Goal: Task Accomplishment & Management: Manage account settings

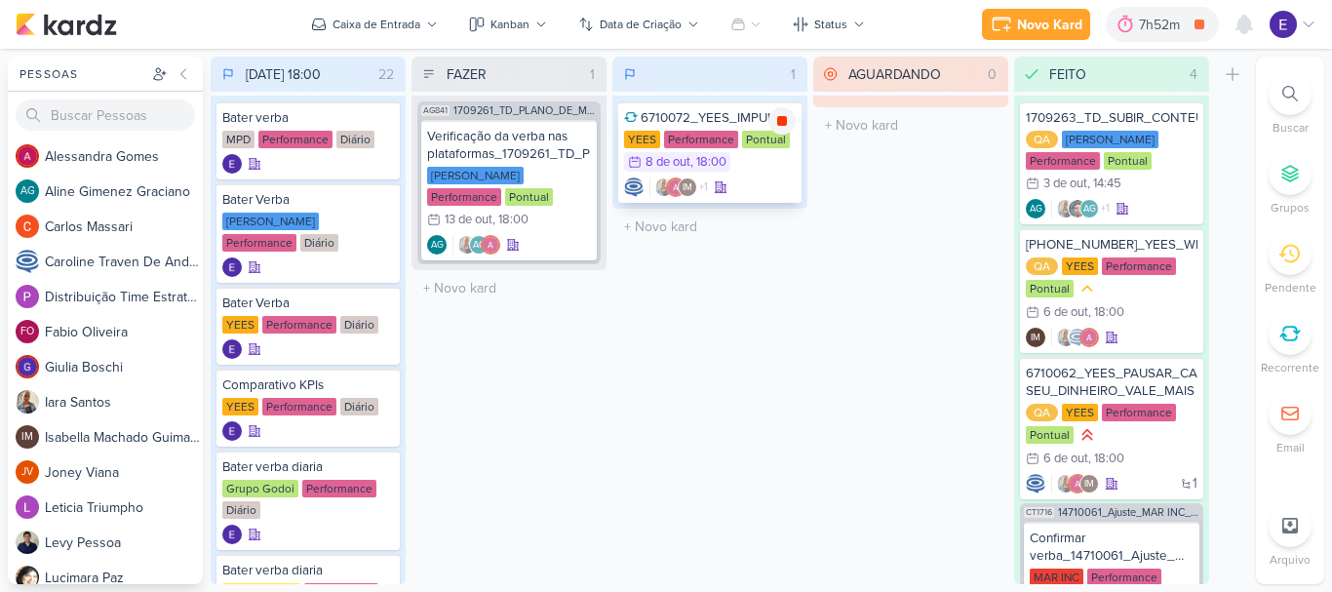
click at [782, 120] on icon at bounding box center [782, 121] width 10 height 10
click at [768, 154] on div "YEES Performance Pontual 8/10 [DATE] 18:00" at bounding box center [710, 152] width 172 height 43
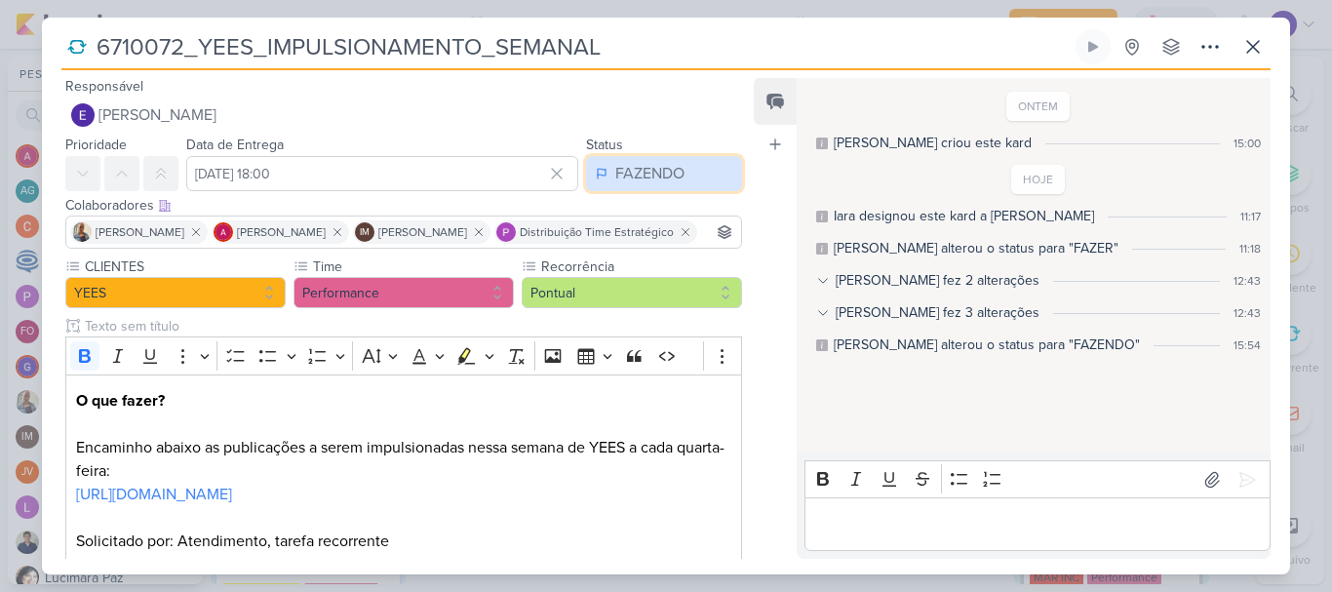
click at [685, 178] on button "FAZENDO" at bounding box center [664, 173] width 156 height 35
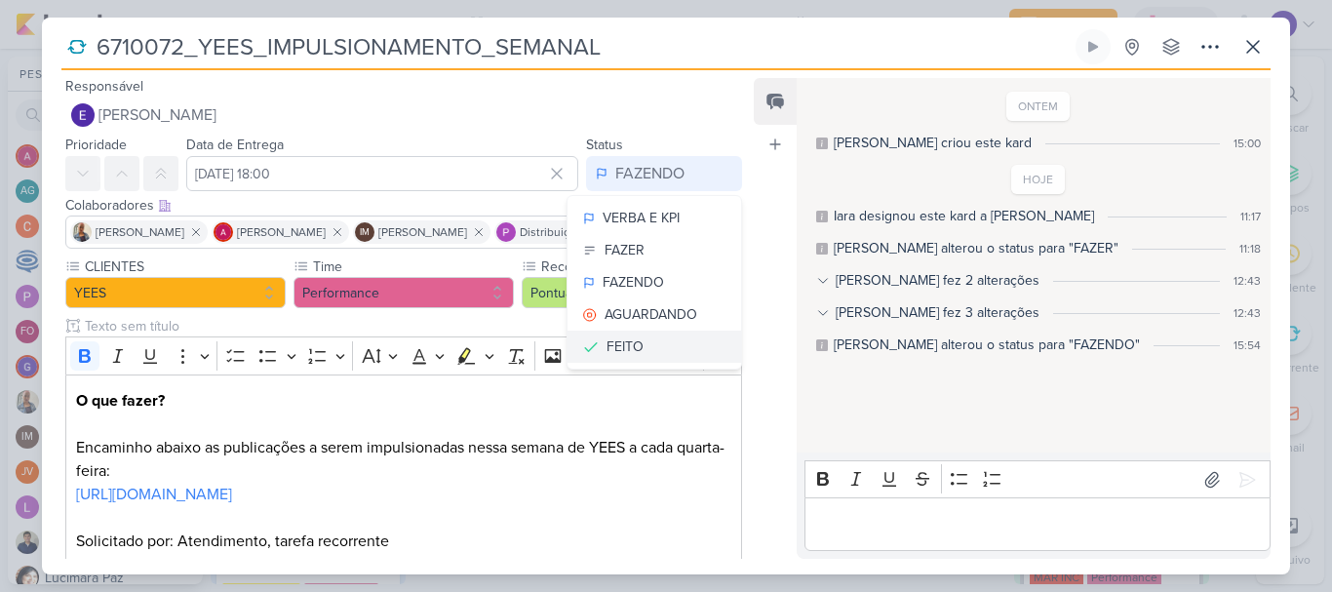
click at [647, 354] on button "FEITO" at bounding box center [655, 347] width 174 height 32
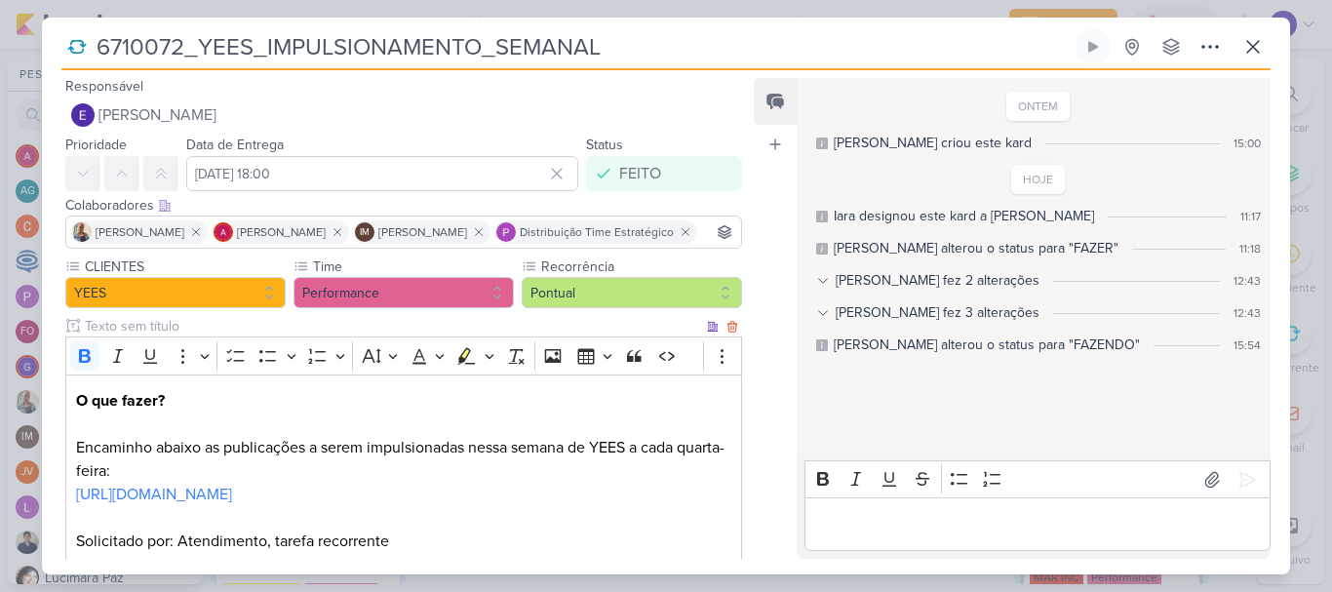
scroll to position [168, 0]
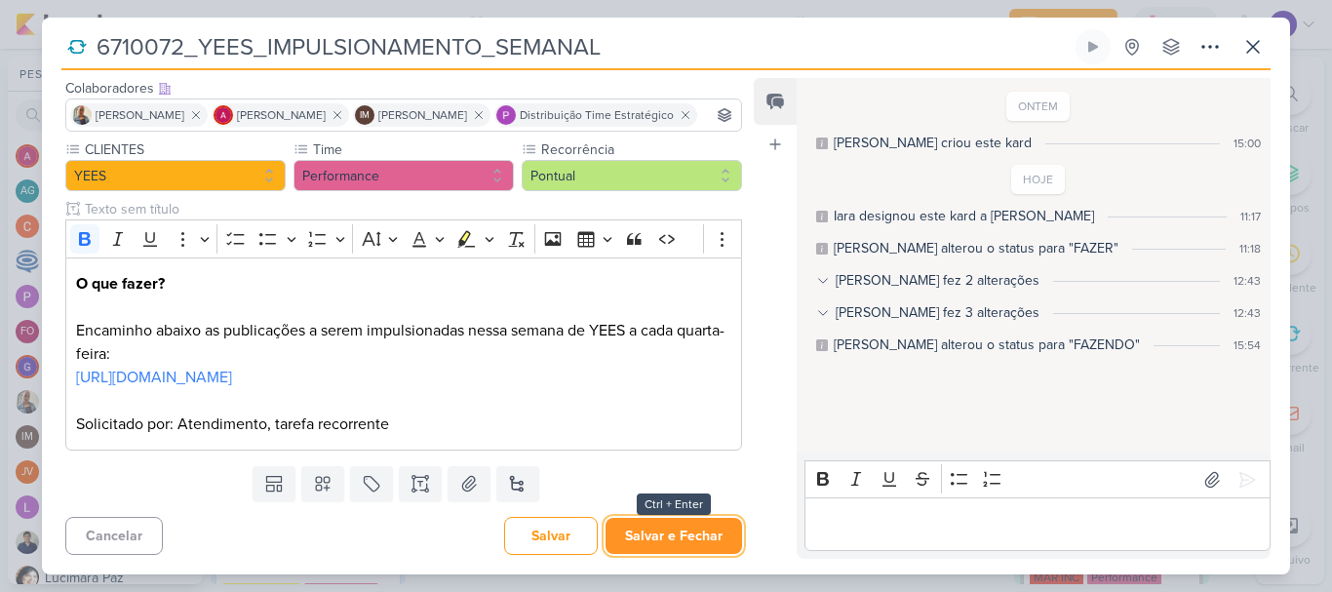
click at [683, 540] on button "Salvar e Fechar" at bounding box center [674, 536] width 137 height 36
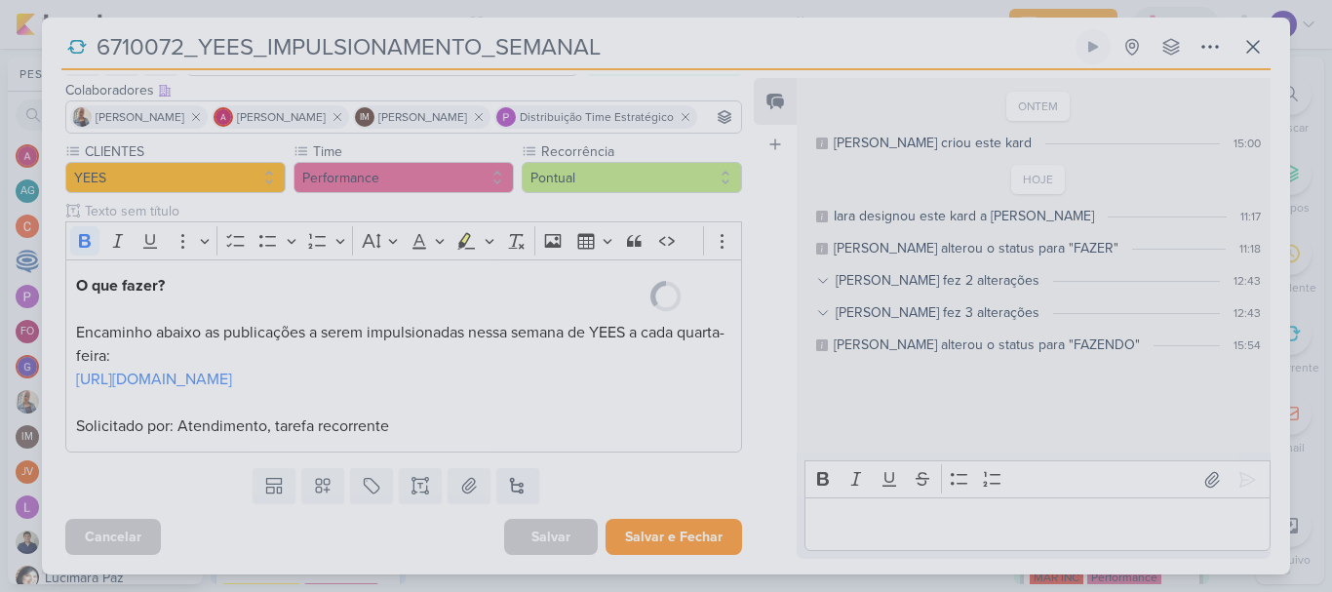
scroll to position [166, 0]
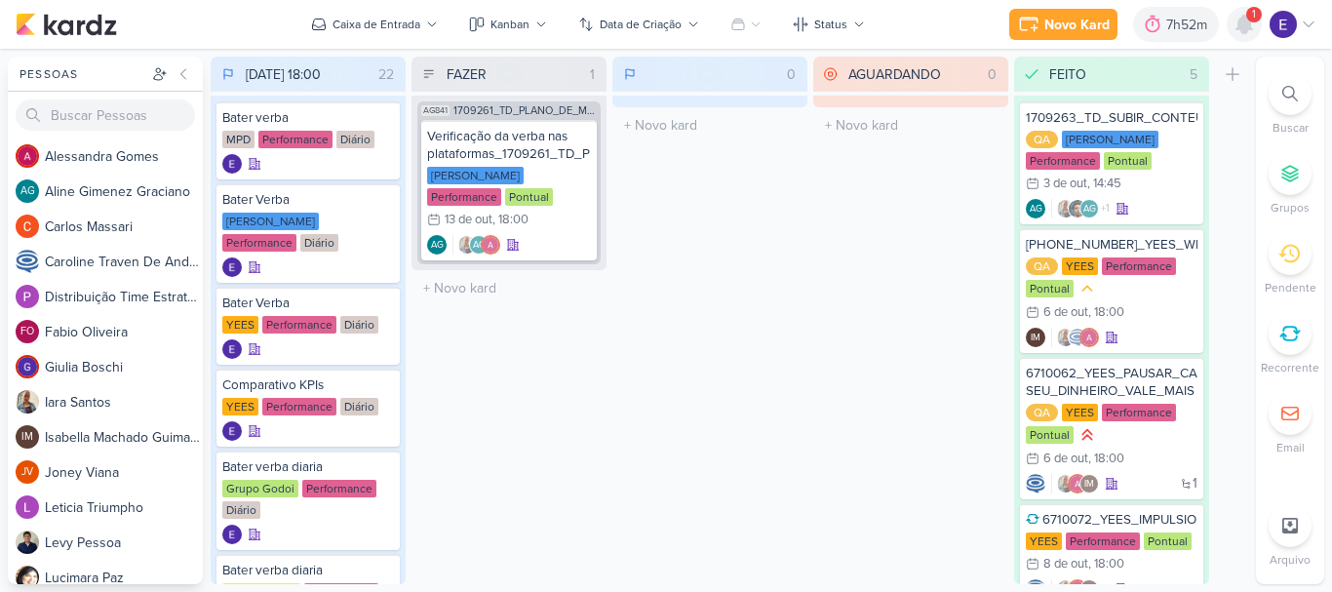
click at [1257, 26] on div at bounding box center [1244, 24] width 35 height 35
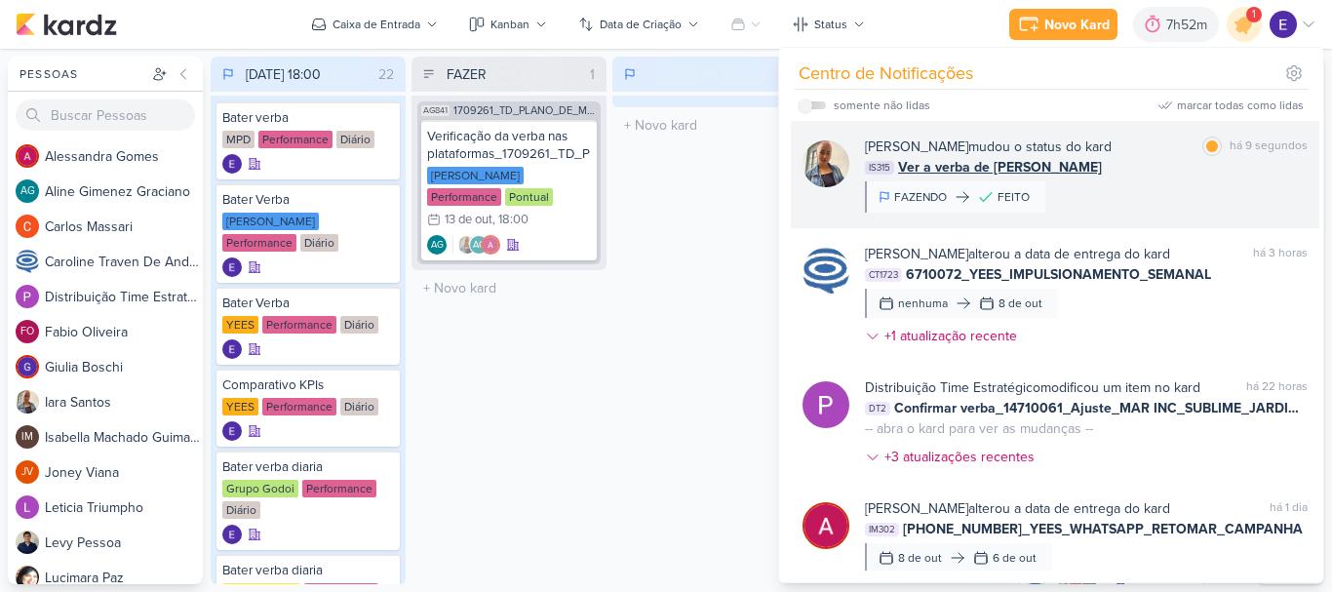
click at [1183, 165] on div "IS315 Ver a verba de [PERSON_NAME]" at bounding box center [1086, 167] width 443 height 20
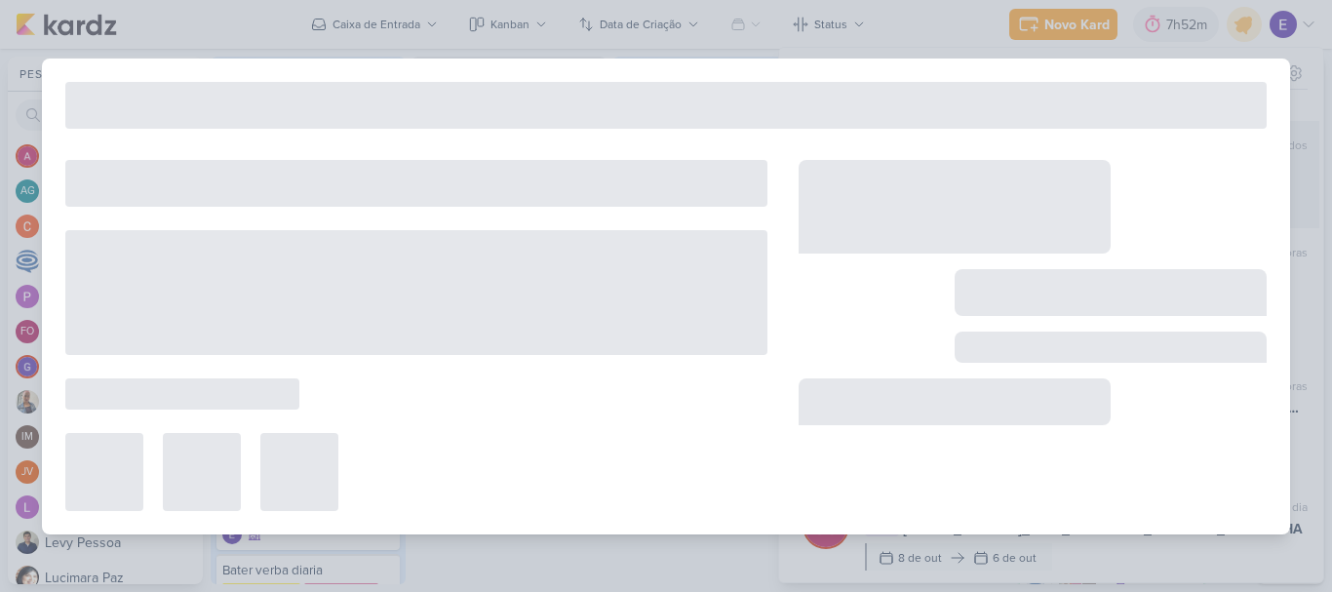
type input "Ver a verba de [PERSON_NAME]"
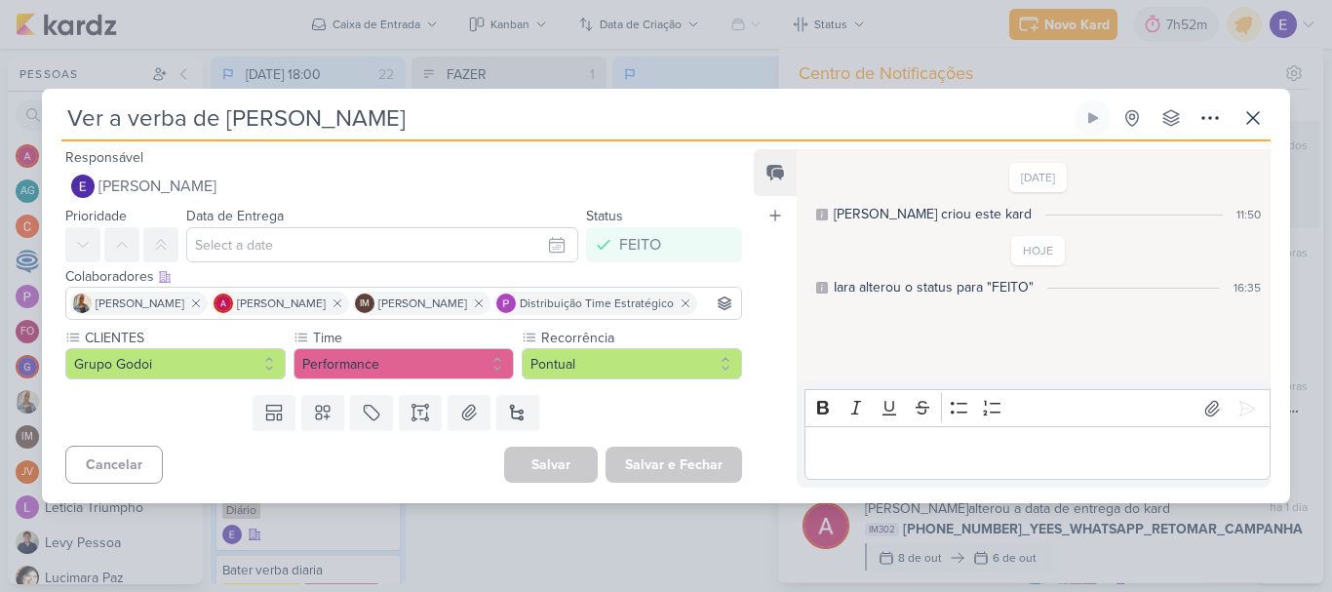
scroll to position [0, 0]
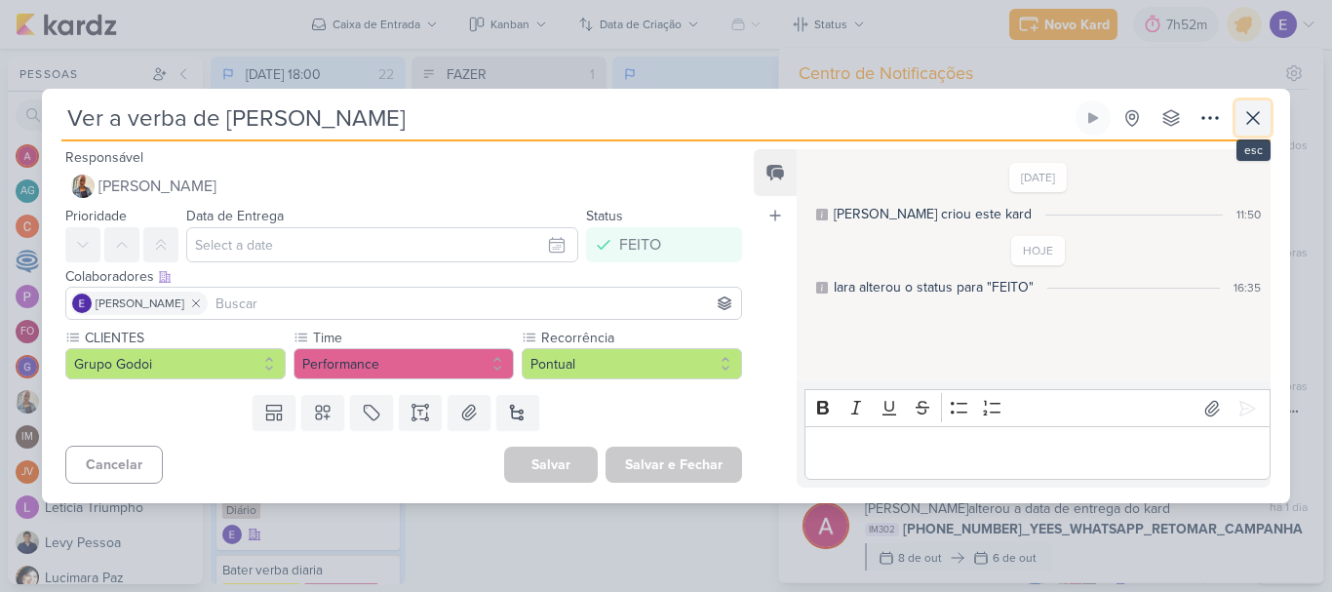
click at [1253, 129] on icon at bounding box center [1253, 117] width 23 height 23
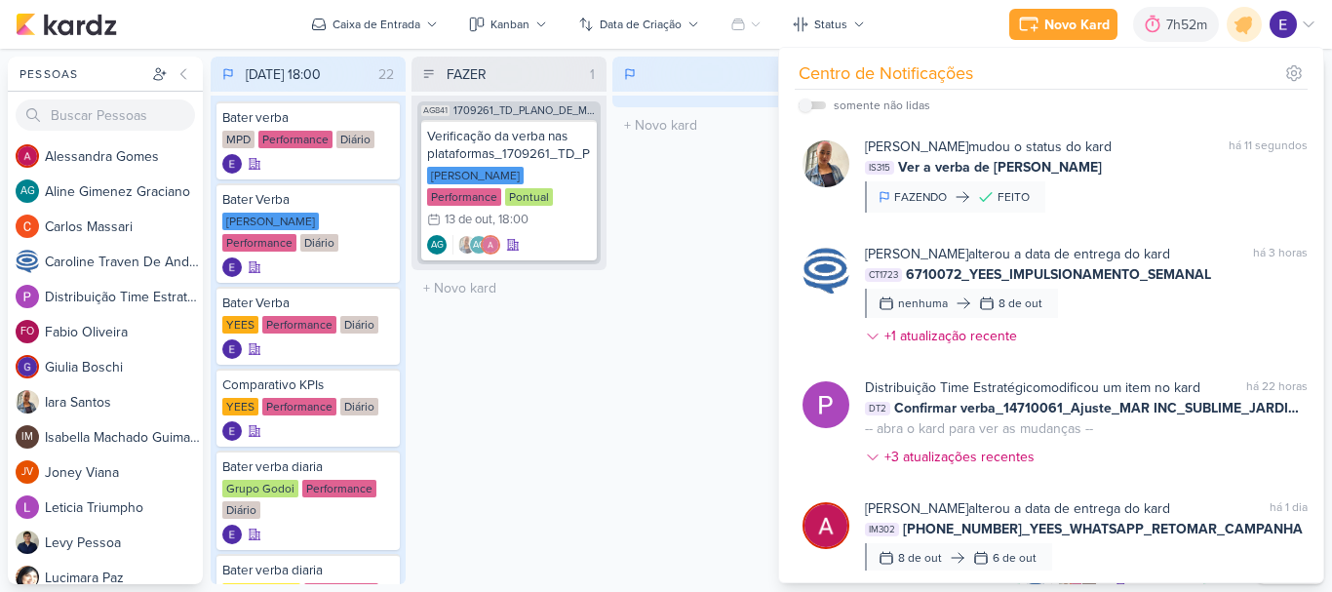
click at [639, 315] on div "0 Mover Para Esquerda Mover Para Direita [GEOGRAPHIC_DATA] O título do kard dev…" at bounding box center [709, 321] width 195 height 528
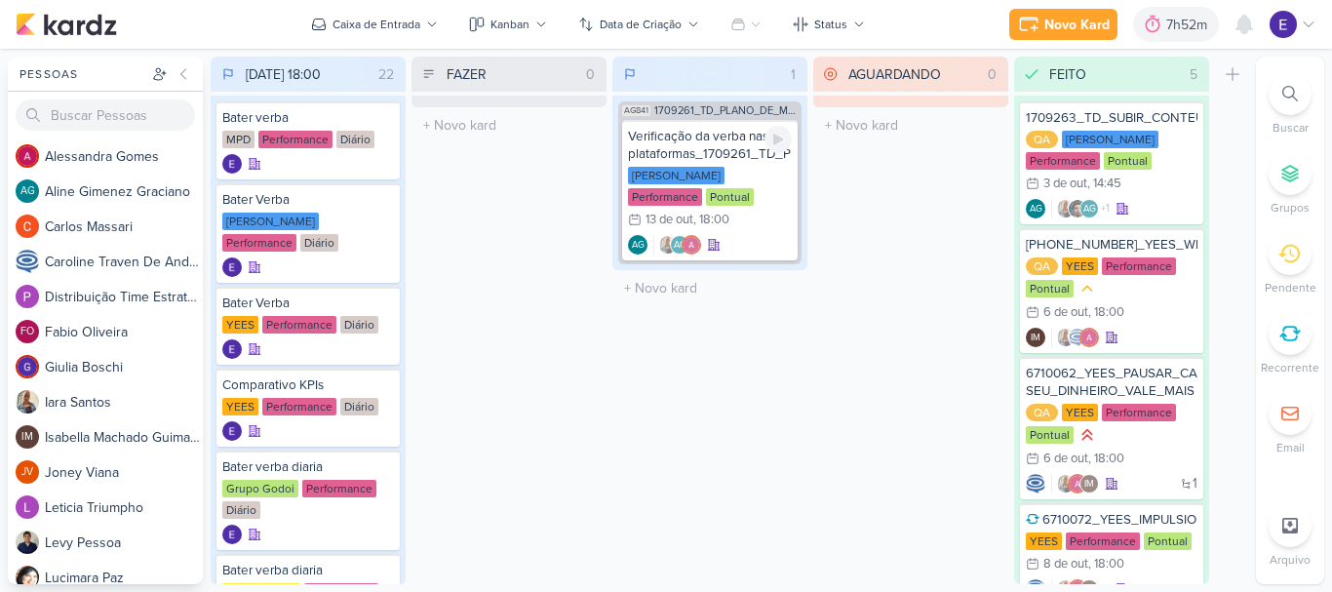
click at [783, 126] on div at bounding box center [778, 139] width 27 height 27
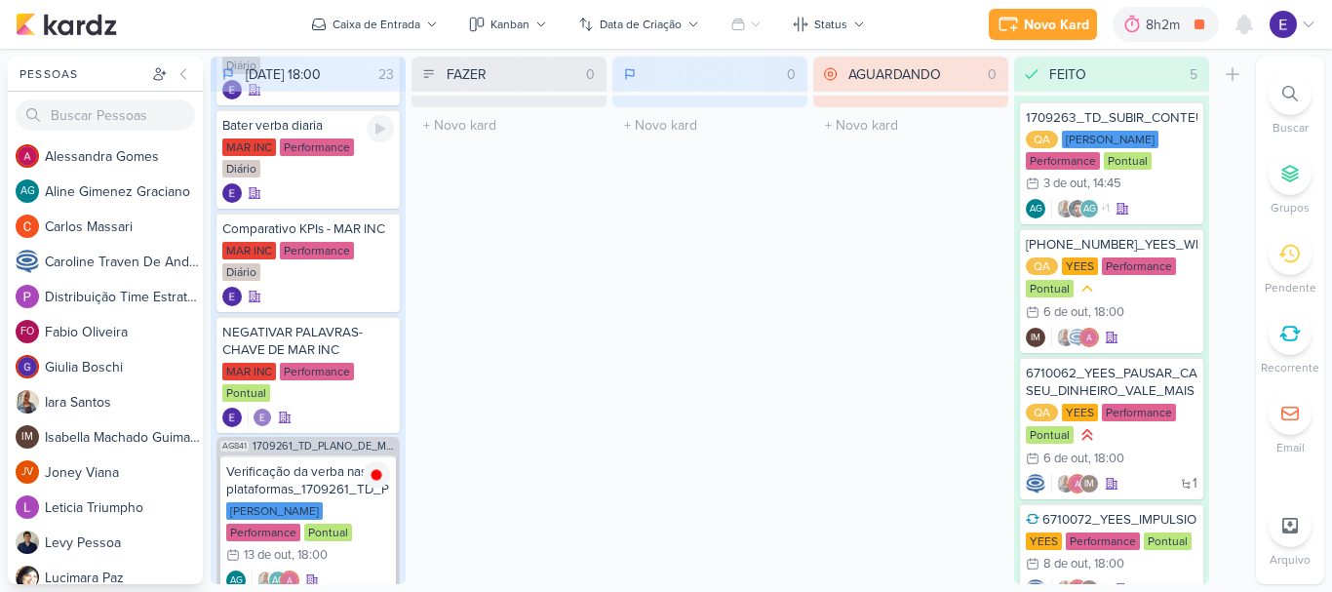
scroll to position [1746, 0]
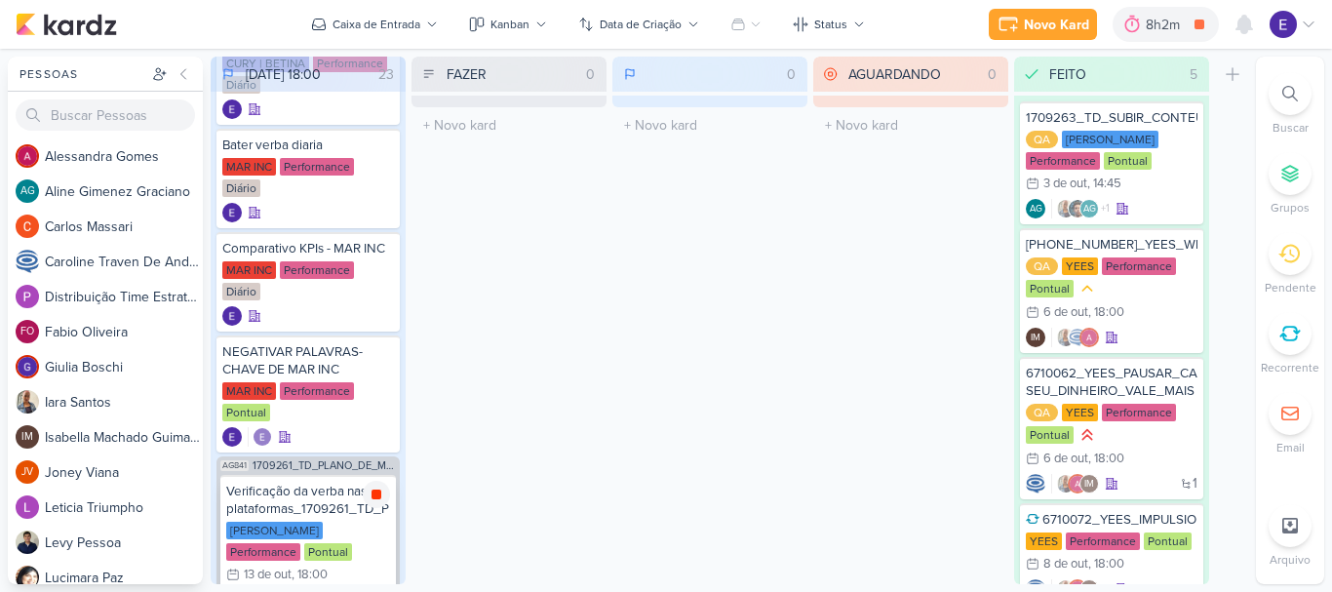
click at [384, 503] on div at bounding box center [376, 494] width 27 height 27
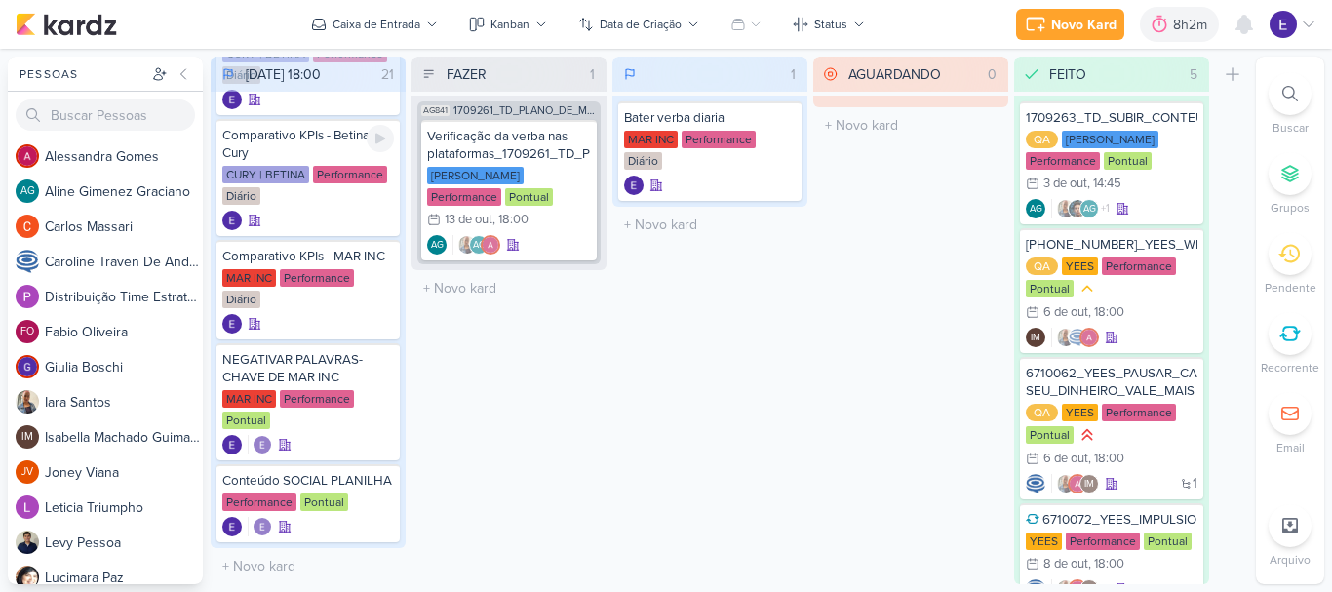
scroll to position [1642, 0]
click at [778, 122] on icon at bounding box center [782, 121] width 10 height 11
click at [1253, 26] on icon at bounding box center [1244, 24] width 23 height 23
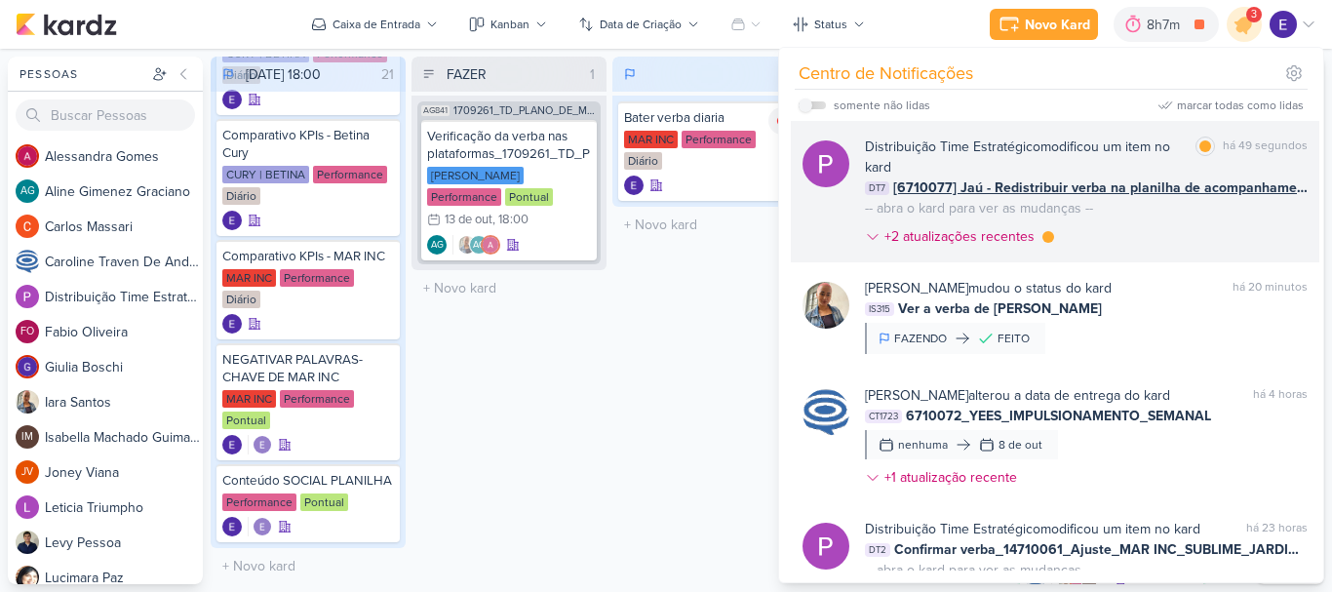
click at [1237, 220] on div "Distribuição Time Estratégico modificou um item no kard marcar como lida há 49 …" at bounding box center [1086, 196] width 443 height 118
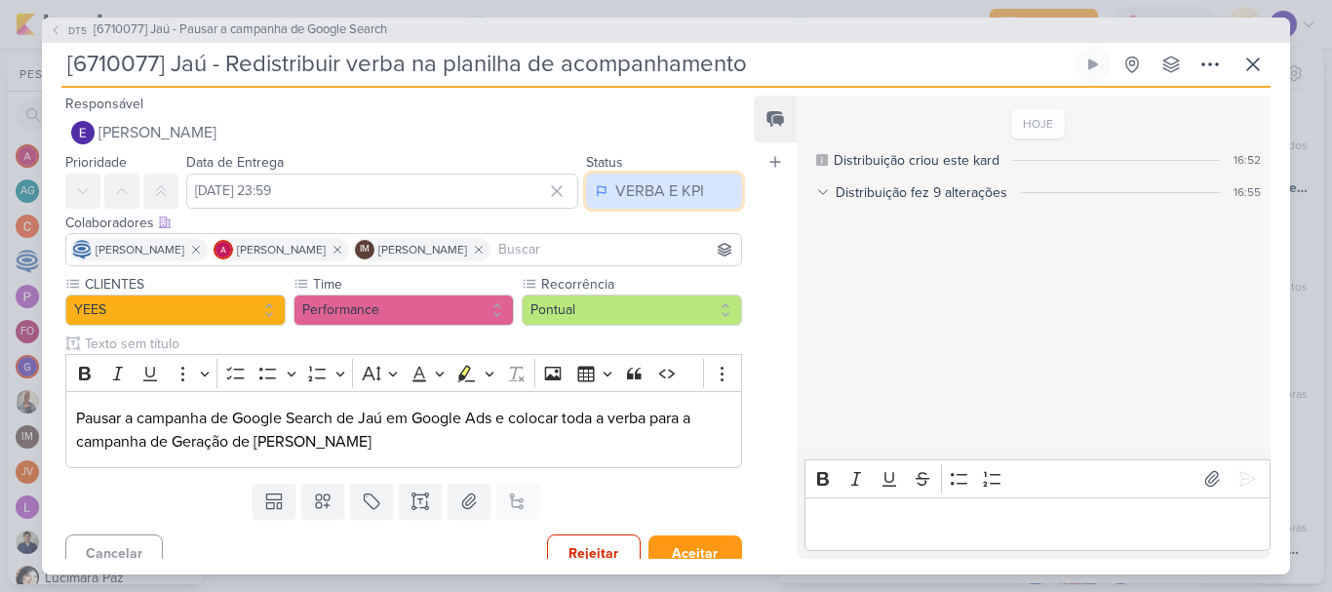
click at [658, 199] on div "VERBA E KPI" at bounding box center [659, 190] width 89 height 23
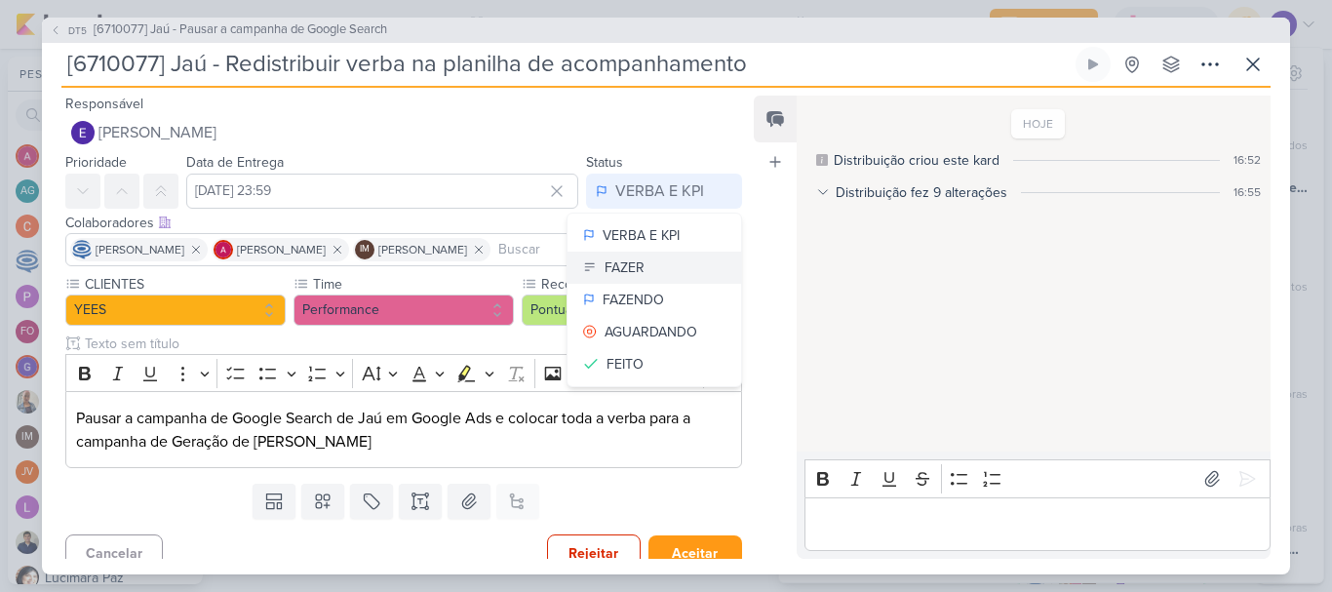
click at [645, 265] on button "FAZER" at bounding box center [655, 268] width 174 height 32
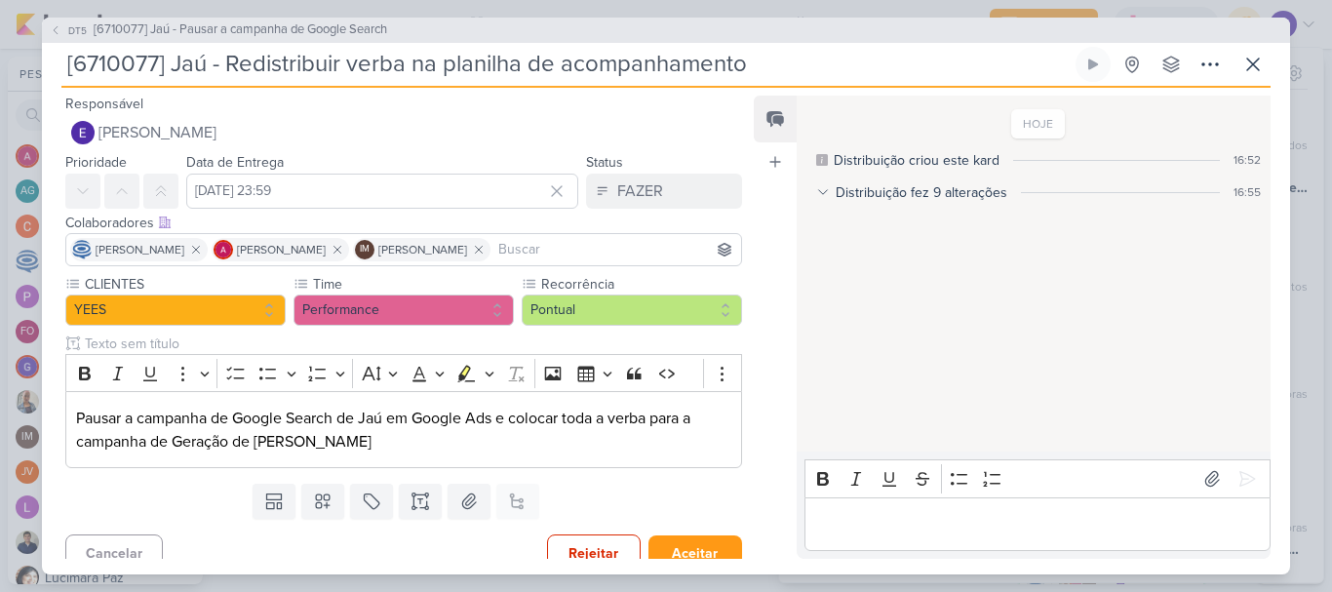
scroll to position [18, 0]
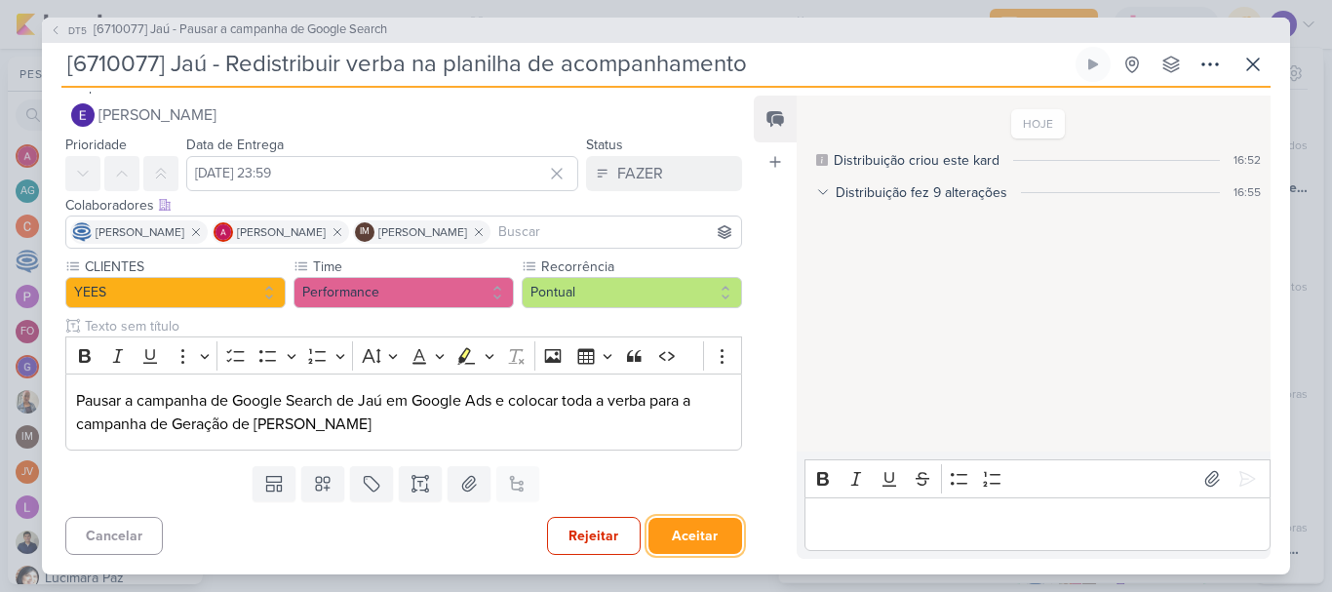
click at [677, 529] on button "Aceitar" at bounding box center [696, 536] width 94 height 36
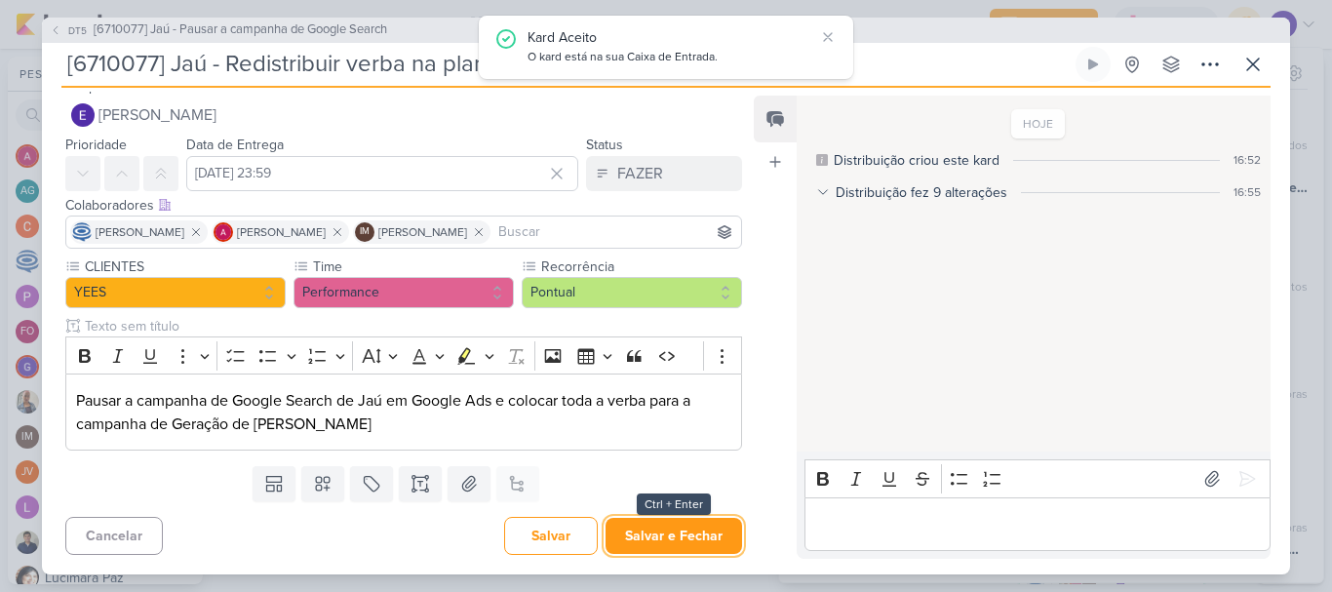
click at [677, 529] on button "Salvar e Fechar" at bounding box center [674, 536] width 137 height 36
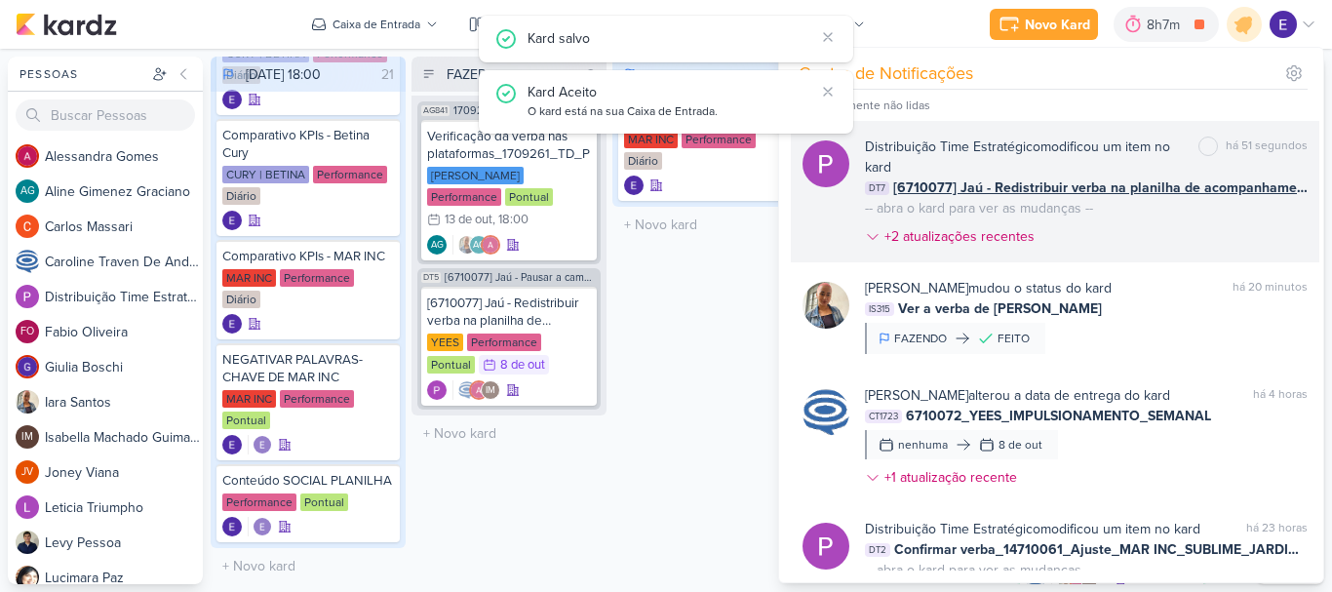
scroll to position [1642, 0]
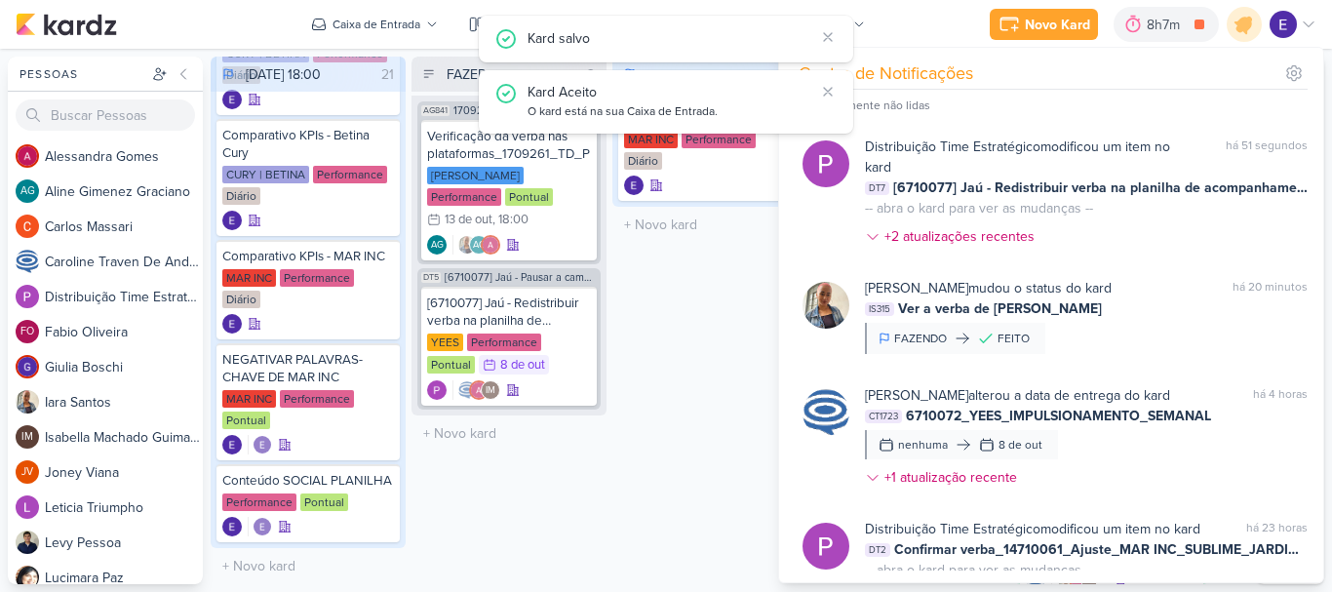
click at [637, 413] on div "1 Mover Para Esquerda Mover Para Direita [GEOGRAPHIC_DATA] Bater verba diaria M…" at bounding box center [709, 321] width 195 height 528
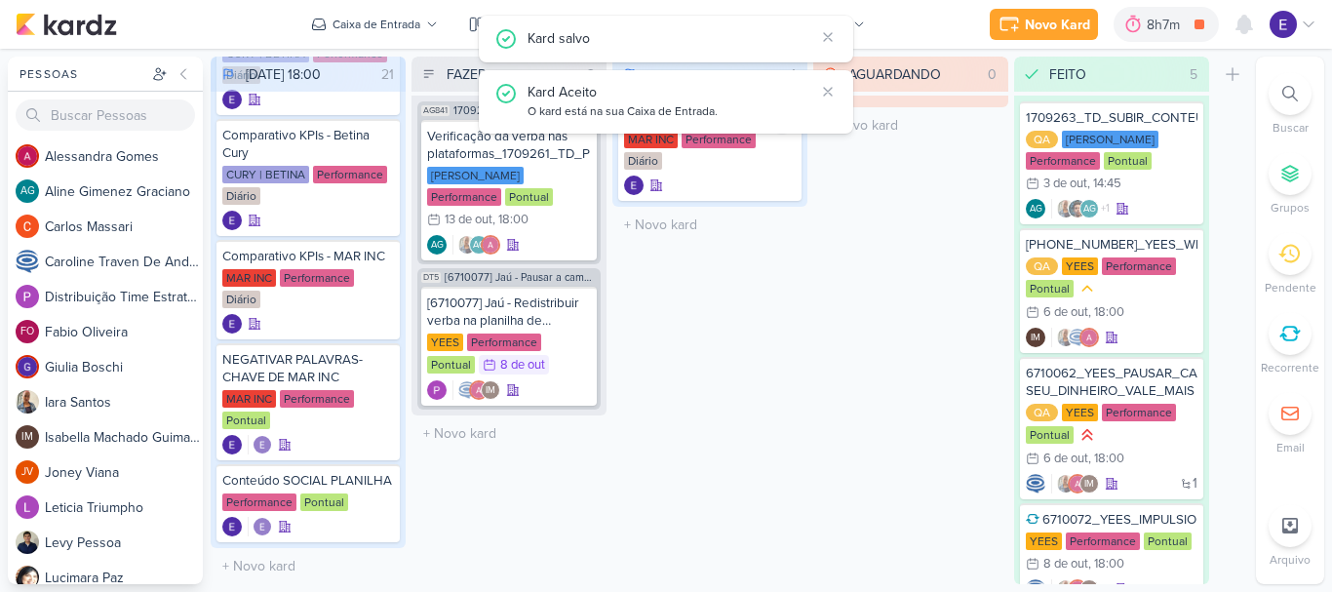
click at [830, 94] on div "AGUARDANDO 0 Mover Para Esquerda Mover Para Direita [GEOGRAPHIC_DATA] O título …" at bounding box center [910, 321] width 195 height 528
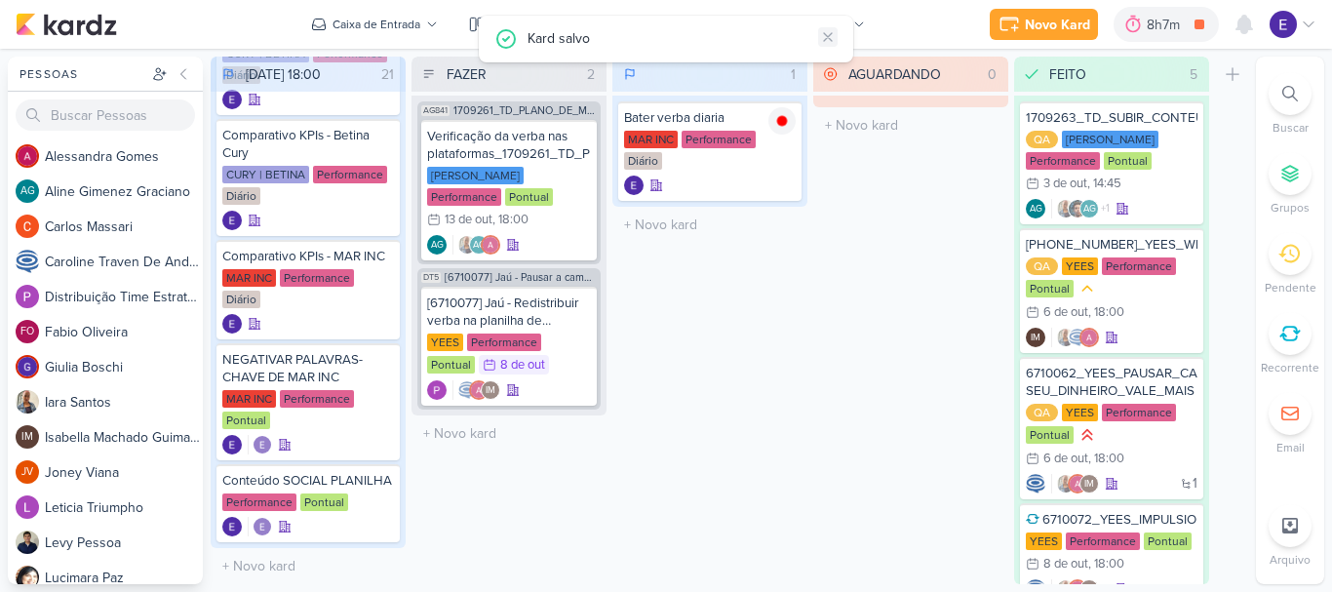
click at [834, 37] on icon at bounding box center [828, 37] width 16 height 16
click at [787, 129] on div at bounding box center [782, 120] width 27 height 27
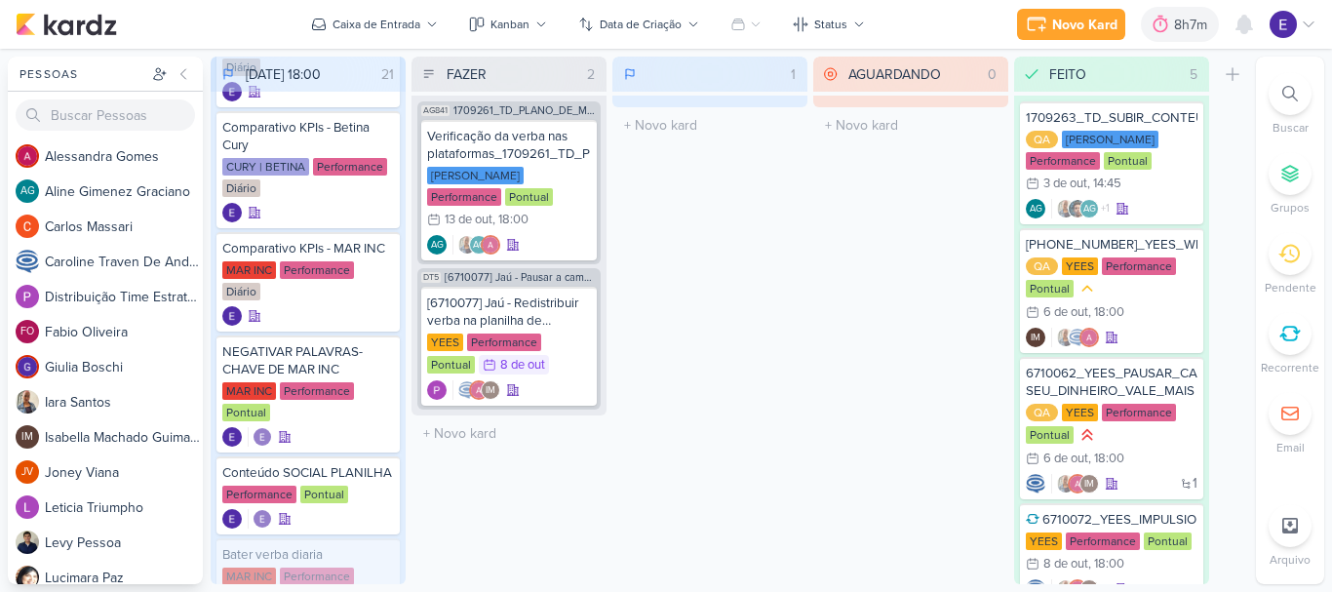
scroll to position [1746, 0]
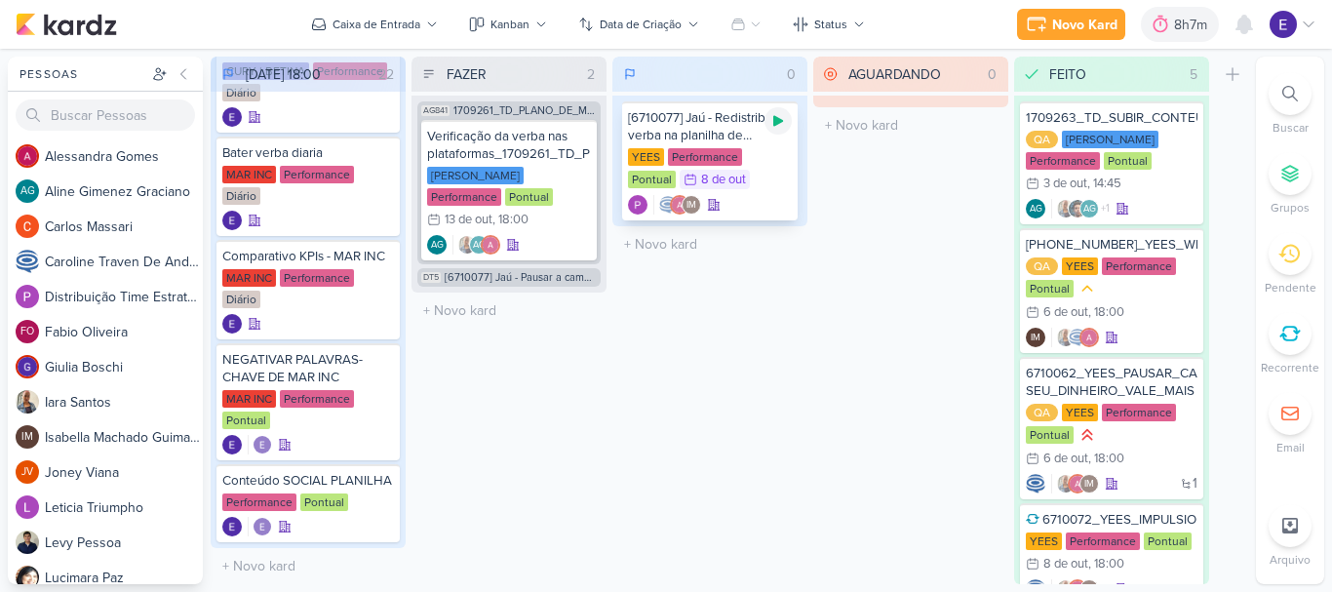
click at [780, 128] on icon at bounding box center [778, 121] width 16 height 16
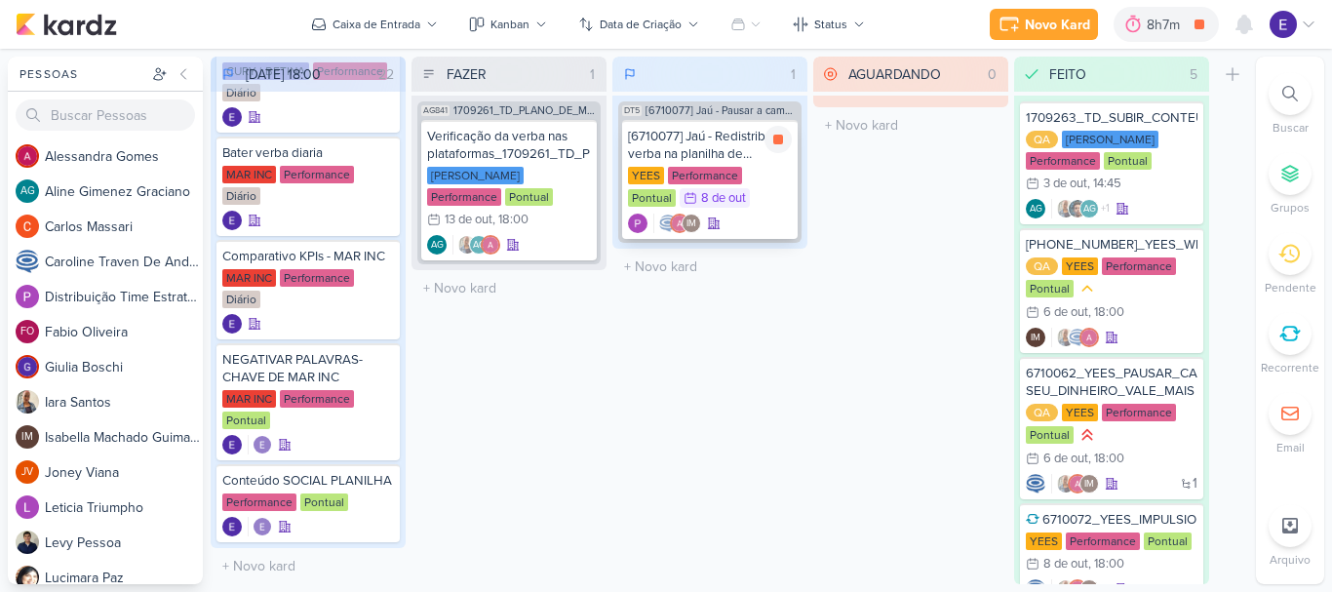
click at [762, 222] on div "IM" at bounding box center [710, 224] width 164 height 20
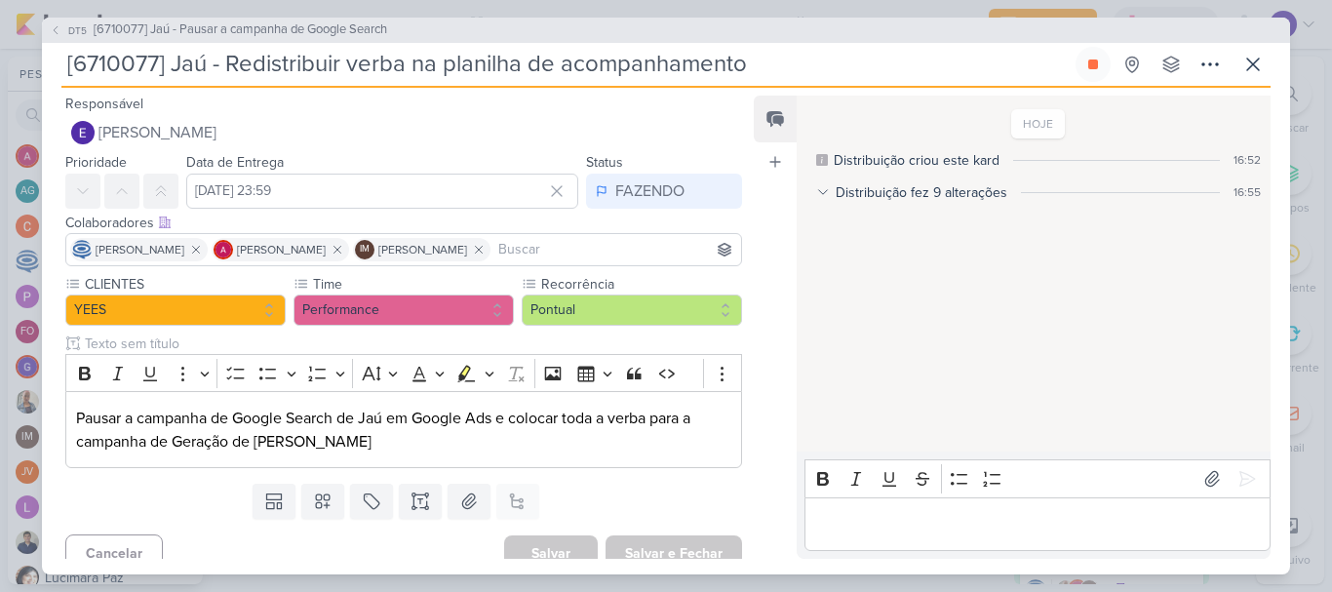
scroll to position [18, 0]
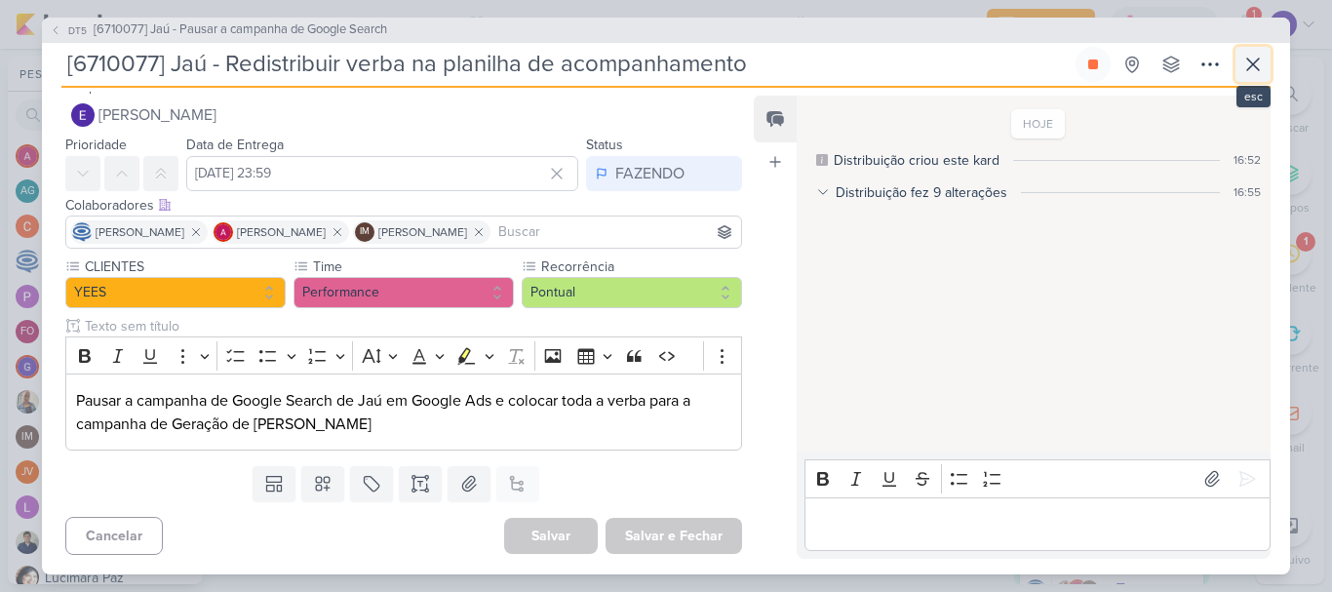
click at [1258, 64] on icon at bounding box center [1253, 64] width 23 height 23
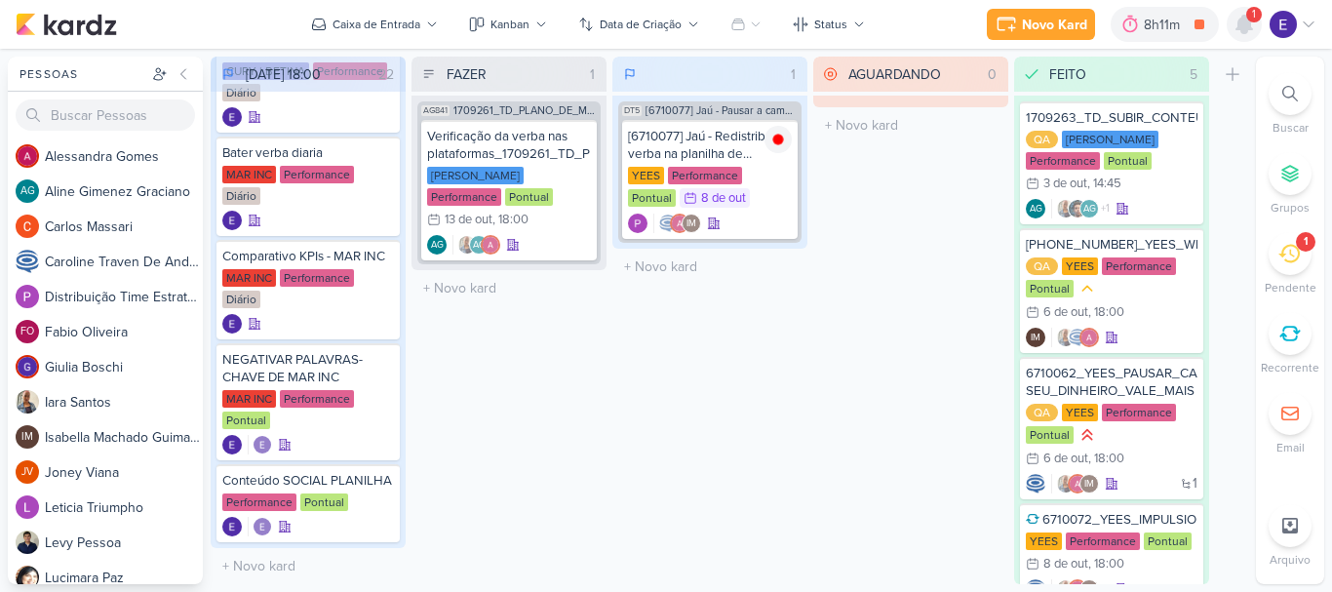
click at [1249, 22] on icon at bounding box center [1245, 25] width 16 height 18
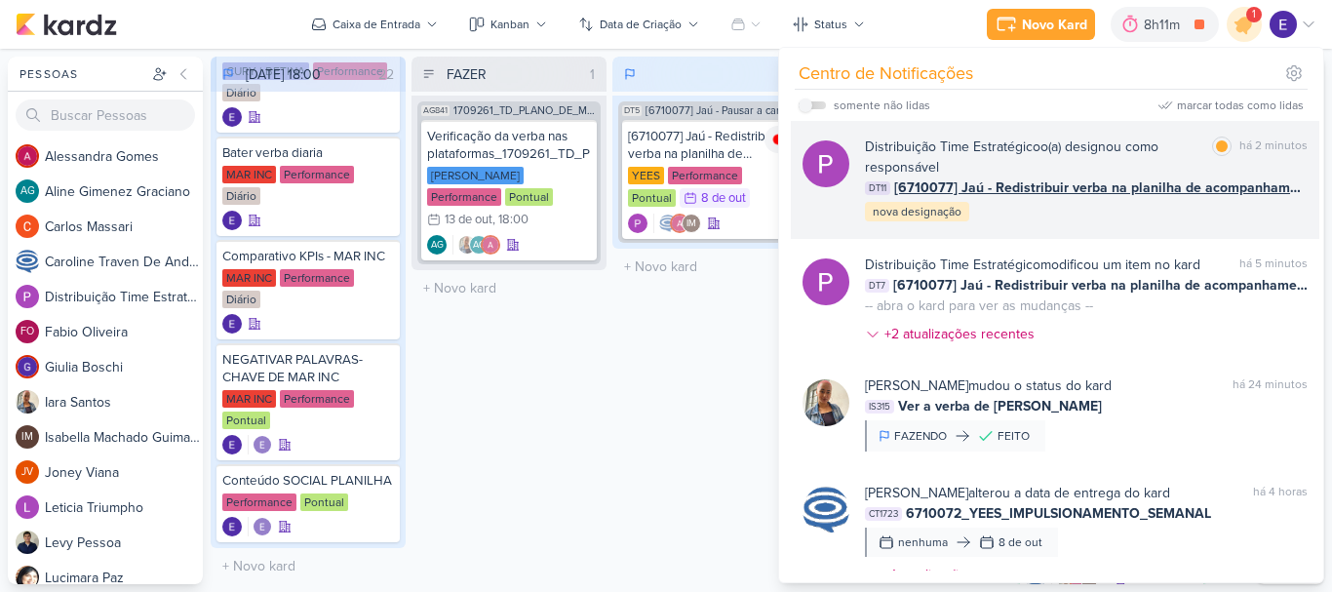
click at [1217, 199] on div "Distribuição Time Estratégico o(a) designou como responsável marcar como lida h…" at bounding box center [1086, 180] width 443 height 87
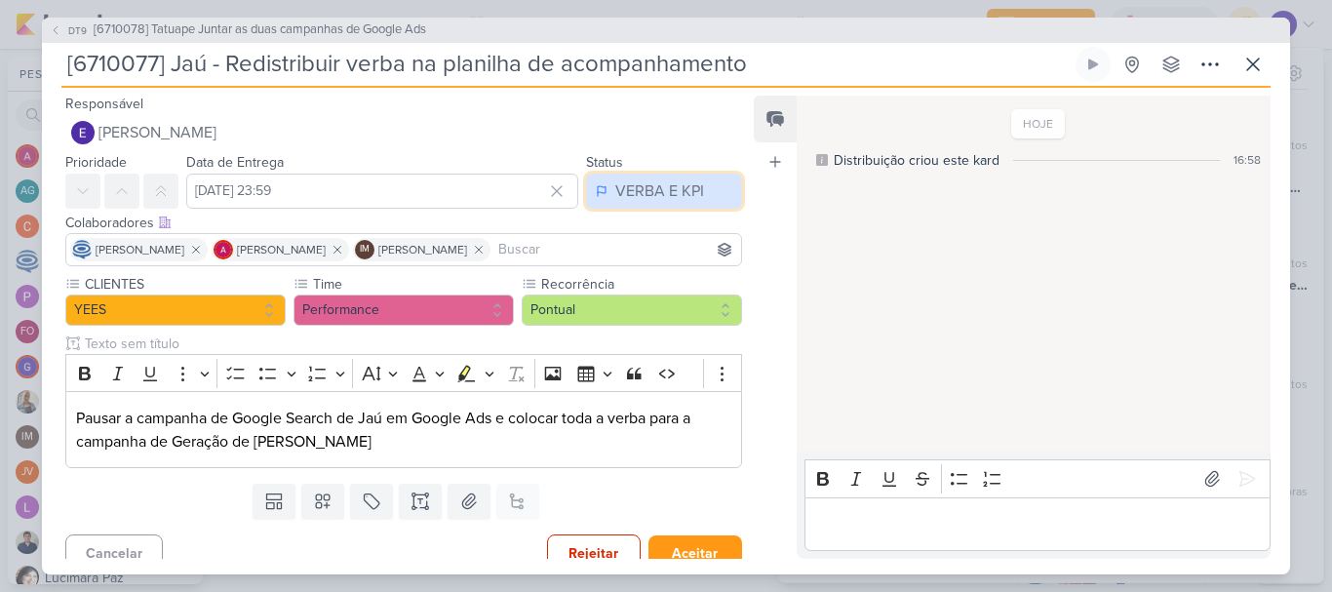
click at [695, 196] on button "VERBA E KPI" at bounding box center [664, 191] width 156 height 35
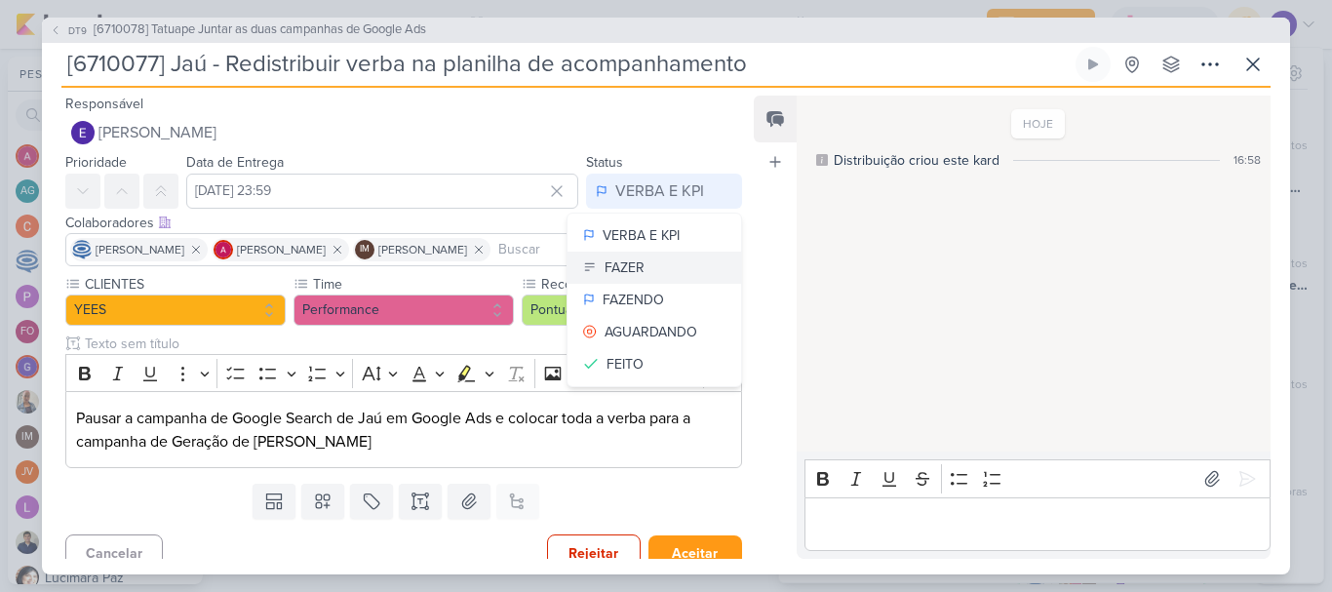
click at [643, 273] on button "FAZER" at bounding box center [655, 268] width 174 height 32
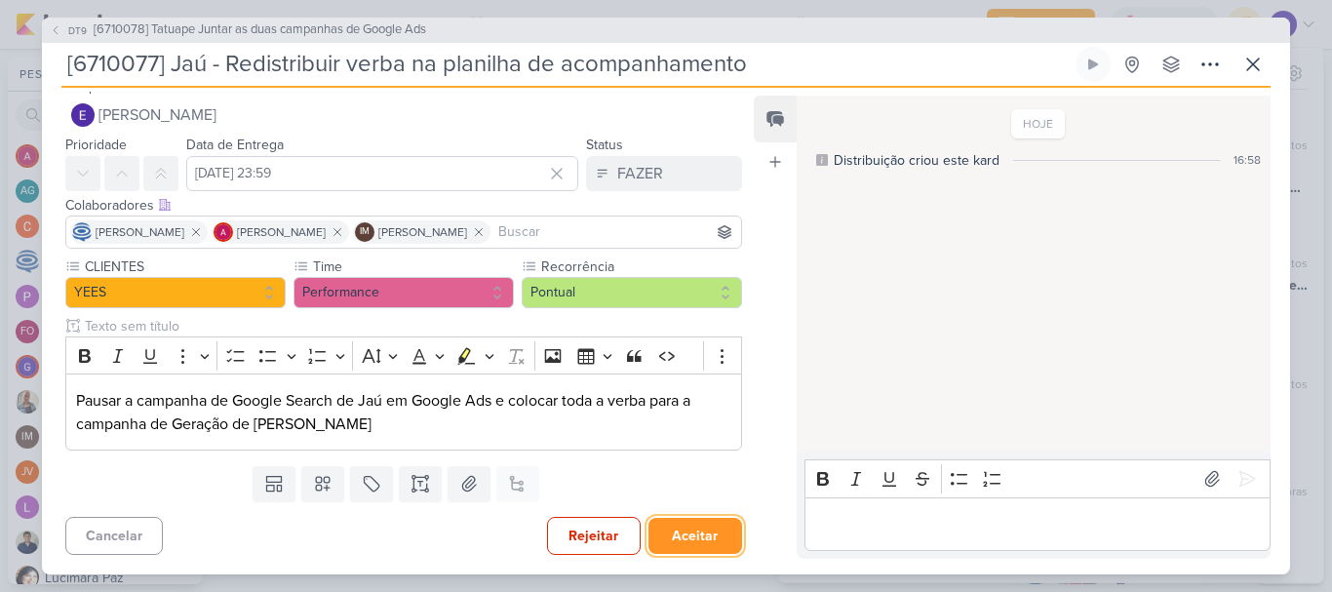
click at [717, 526] on button "Aceitar" at bounding box center [696, 536] width 94 height 36
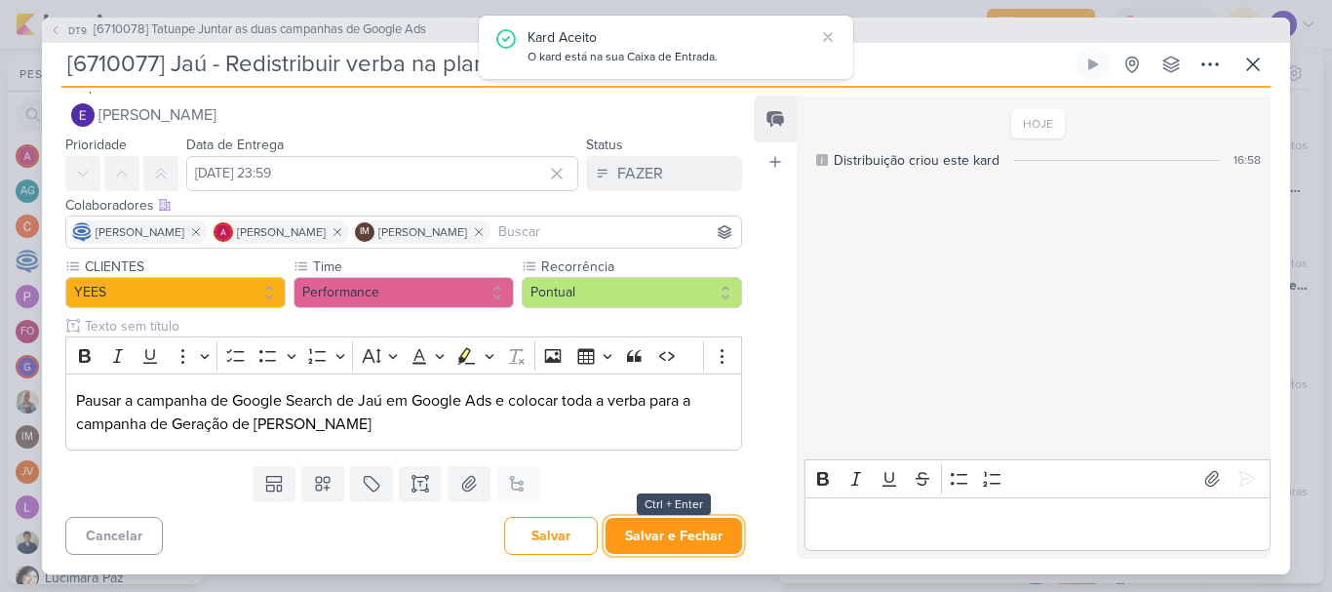
click at [717, 526] on button "Salvar e Fechar" at bounding box center [674, 536] width 137 height 36
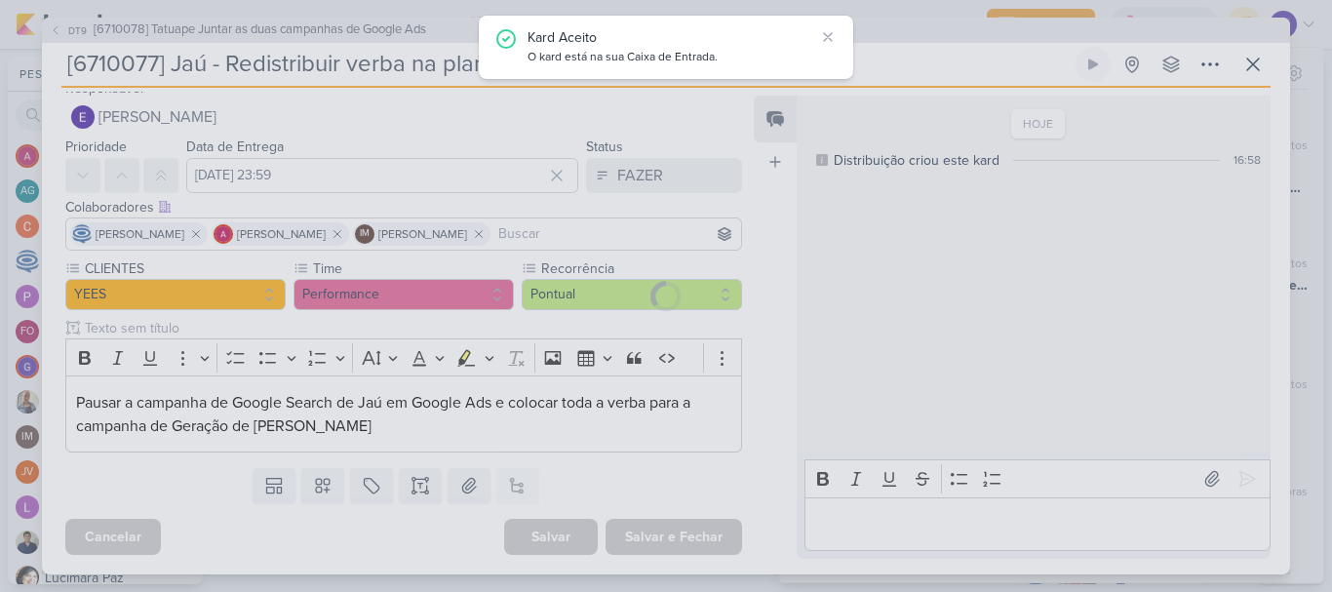
scroll to position [16, 0]
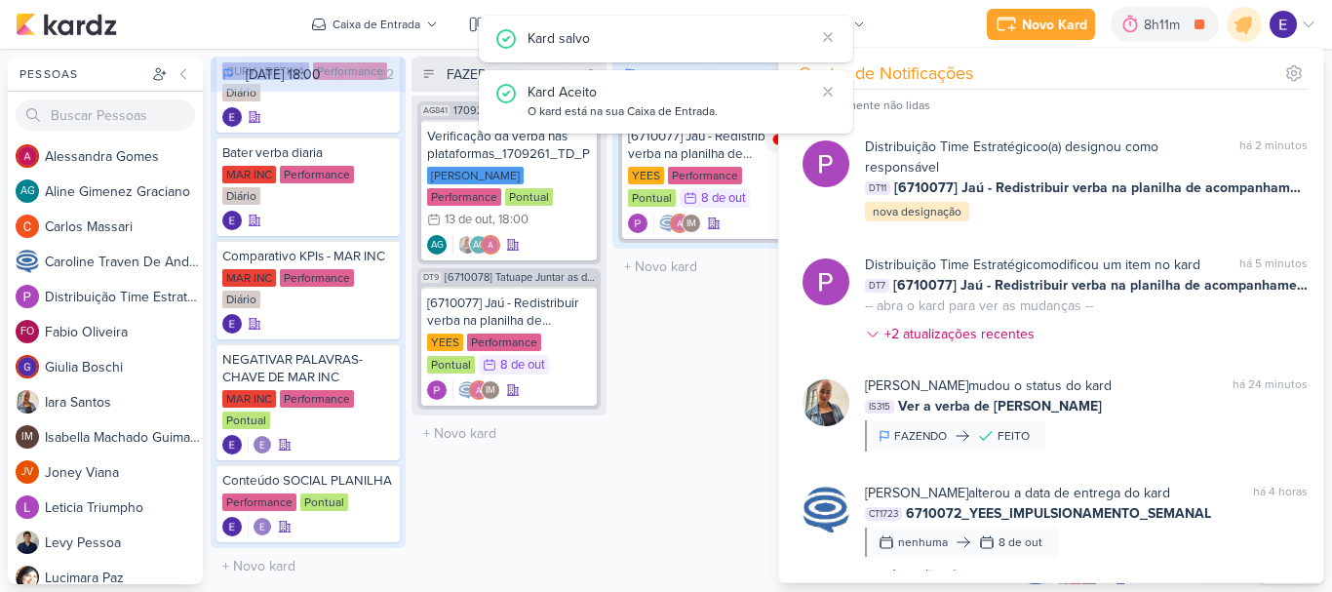
click at [662, 498] on div "1 Mover Para Esquerda Mover Para Direita [GEOGRAPHIC_DATA] DT5 [6710077] Jaú - …" at bounding box center [709, 321] width 195 height 528
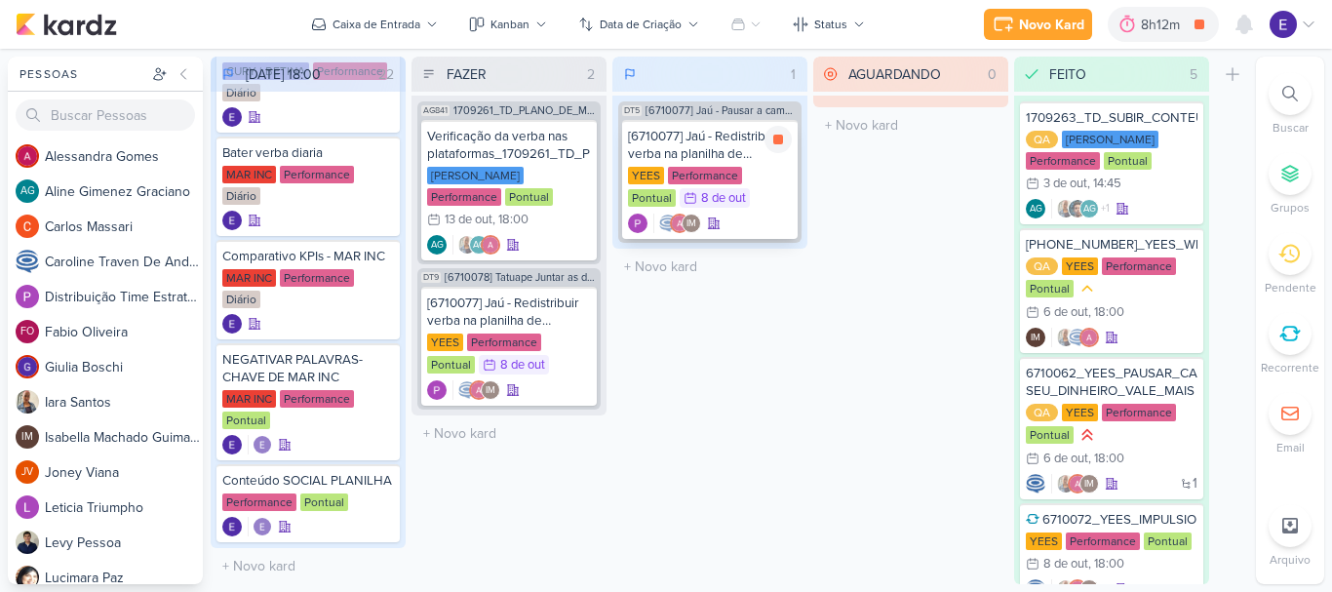
click at [730, 218] on div "IM" at bounding box center [710, 224] width 164 height 20
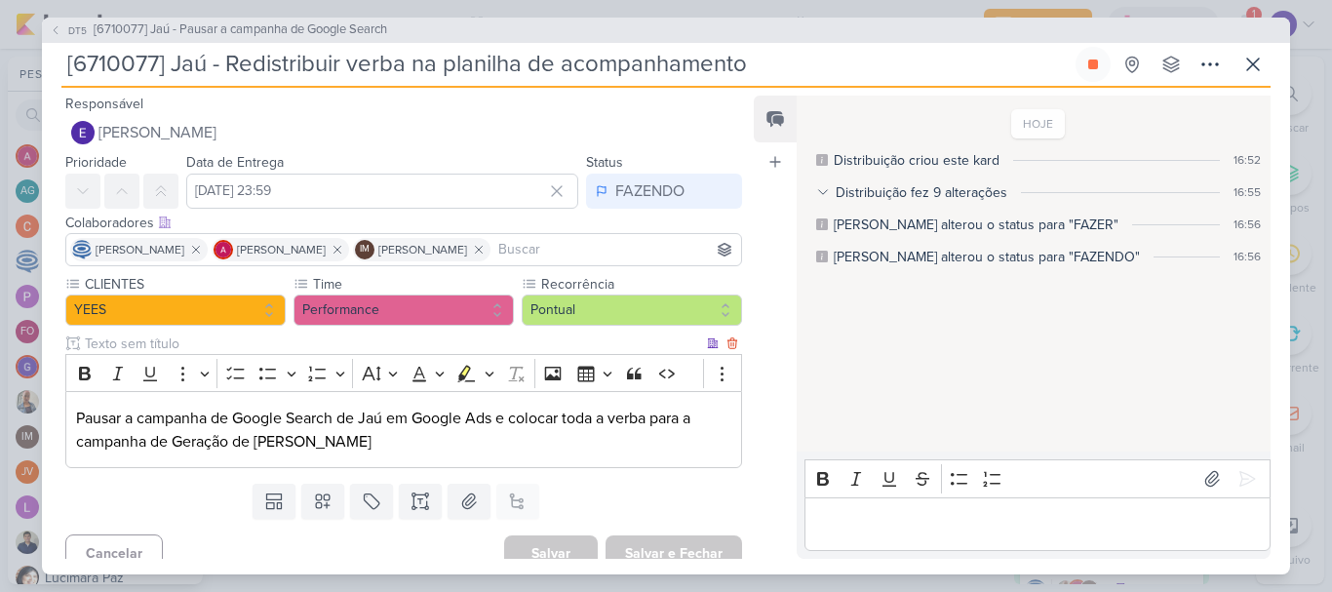
scroll to position [18, 0]
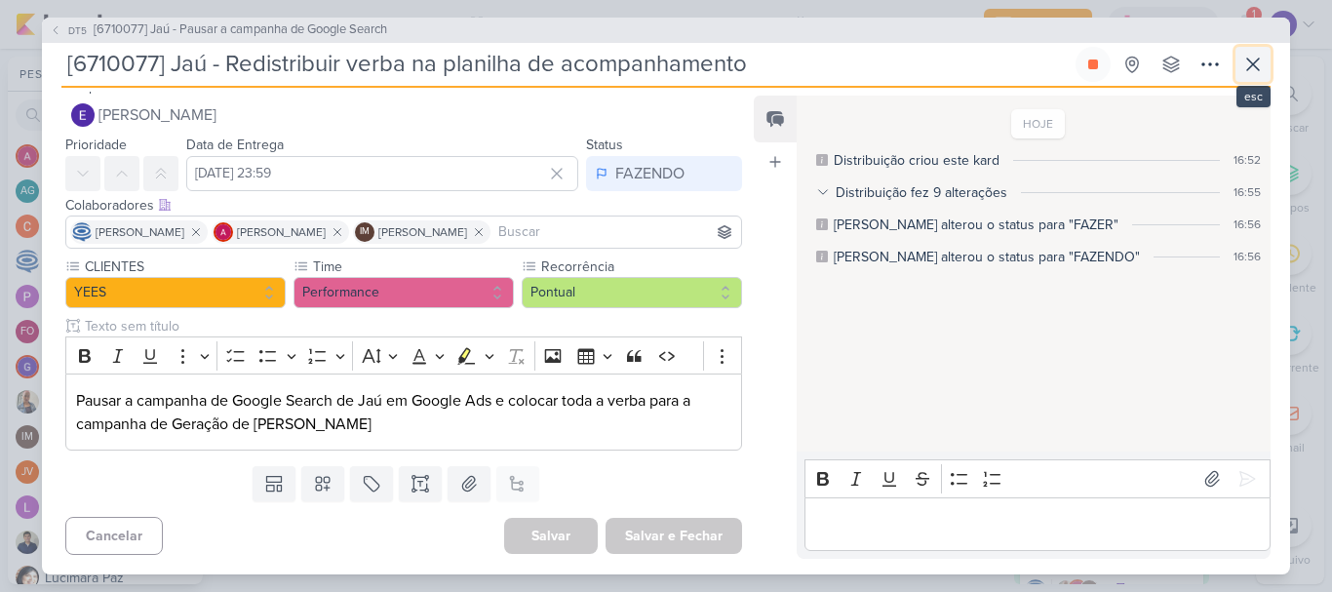
click at [1261, 71] on icon at bounding box center [1253, 64] width 23 height 23
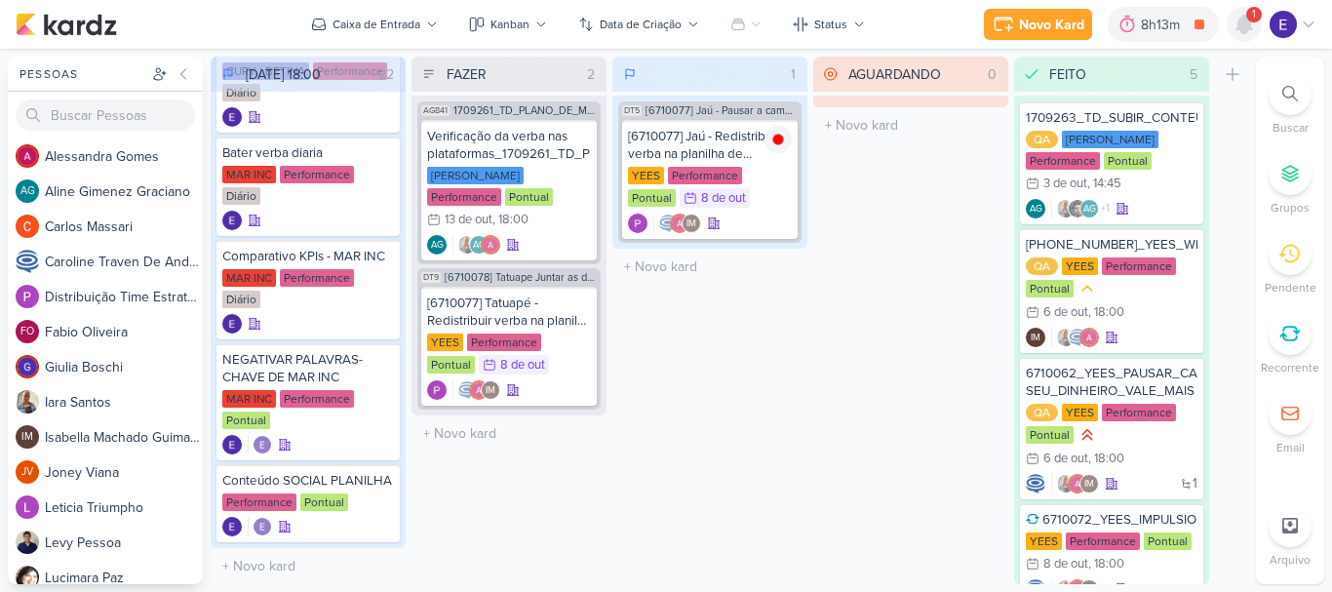
click at [1249, 32] on icon at bounding box center [1244, 24] width 23 height 23
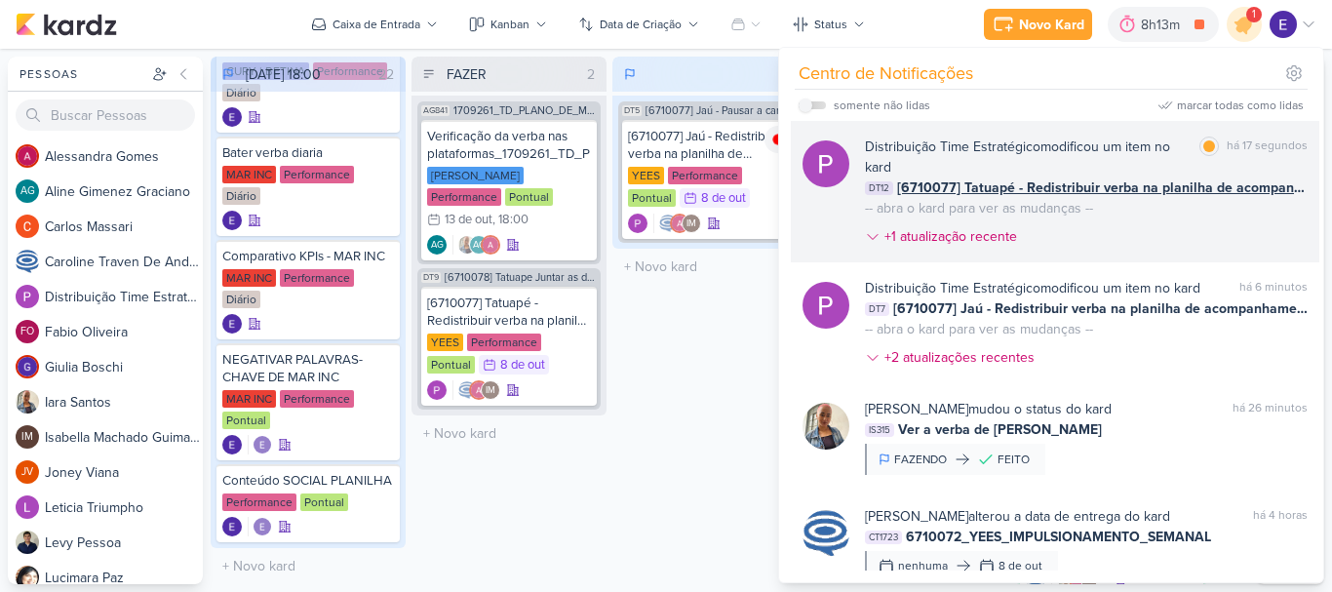
click at [1209, 209] on div "Distribuição Time Estratégico modificou um item no kard marcar como lida há 17 …" at bounding box center [1086, 196] width 443 height 118
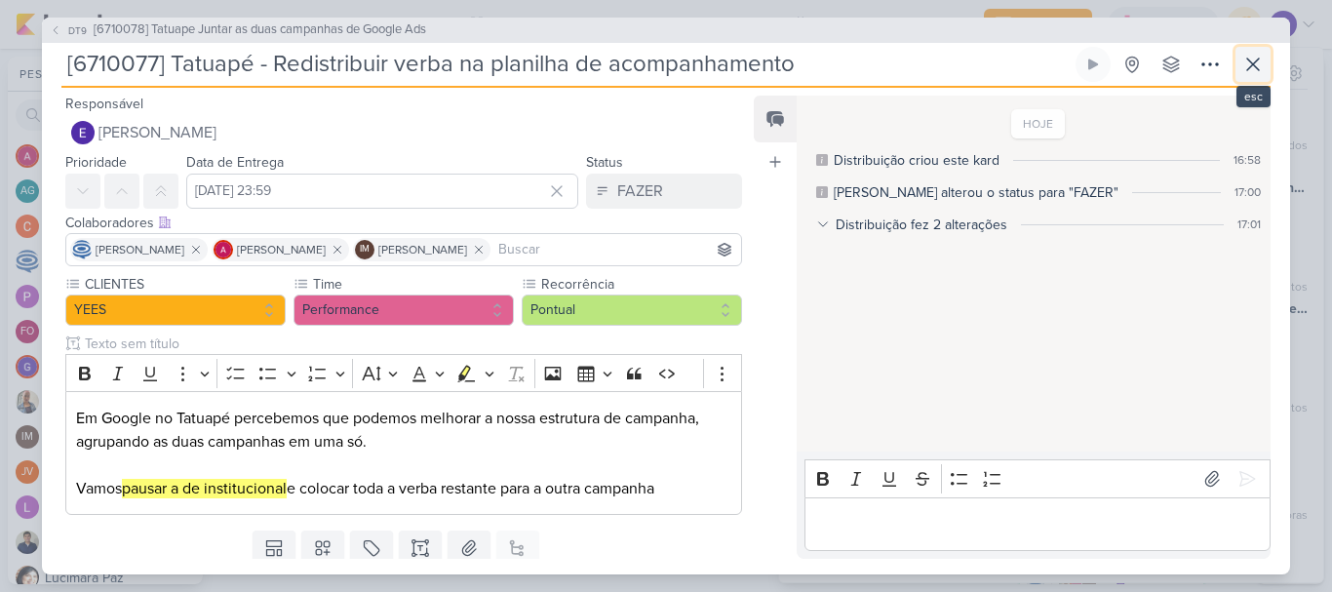
click at [1240, 73] on button at bounding box center [1253, 64] width 35 height 35
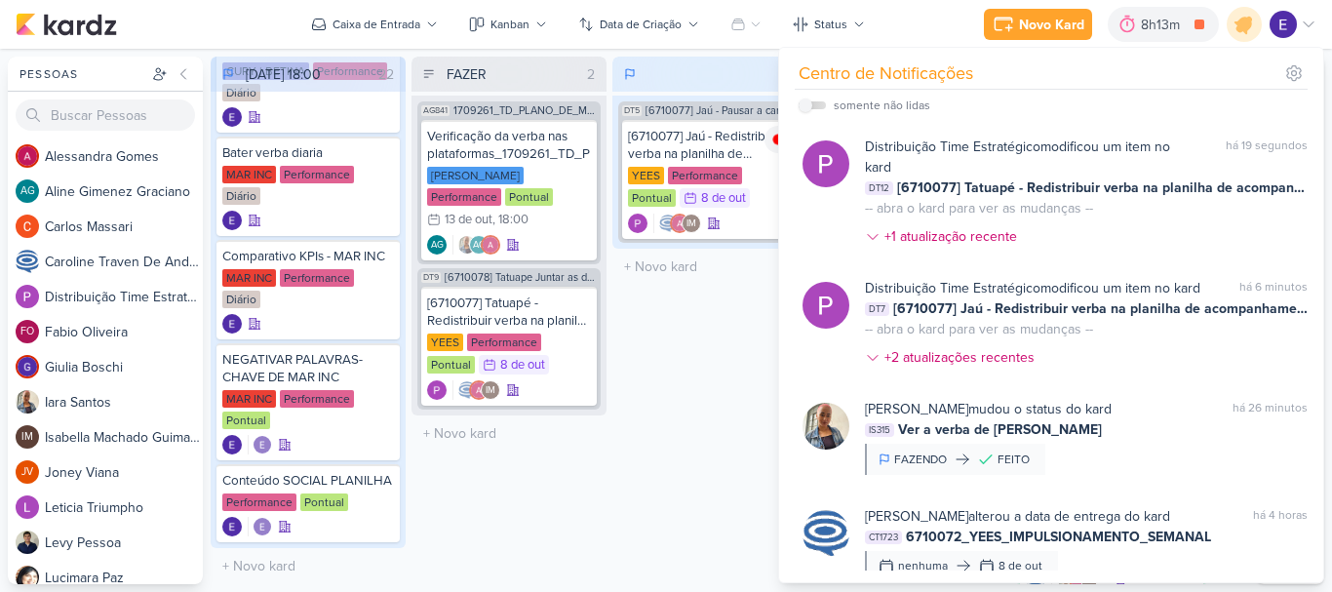
click at [714, 389] on div "1 Mover Para Esquerda Mover Para Direita [GEOGRAPHIC_DATA] DT5 [6710077] Jaú - …" at bounding box center [709, 321] width 195 height 528
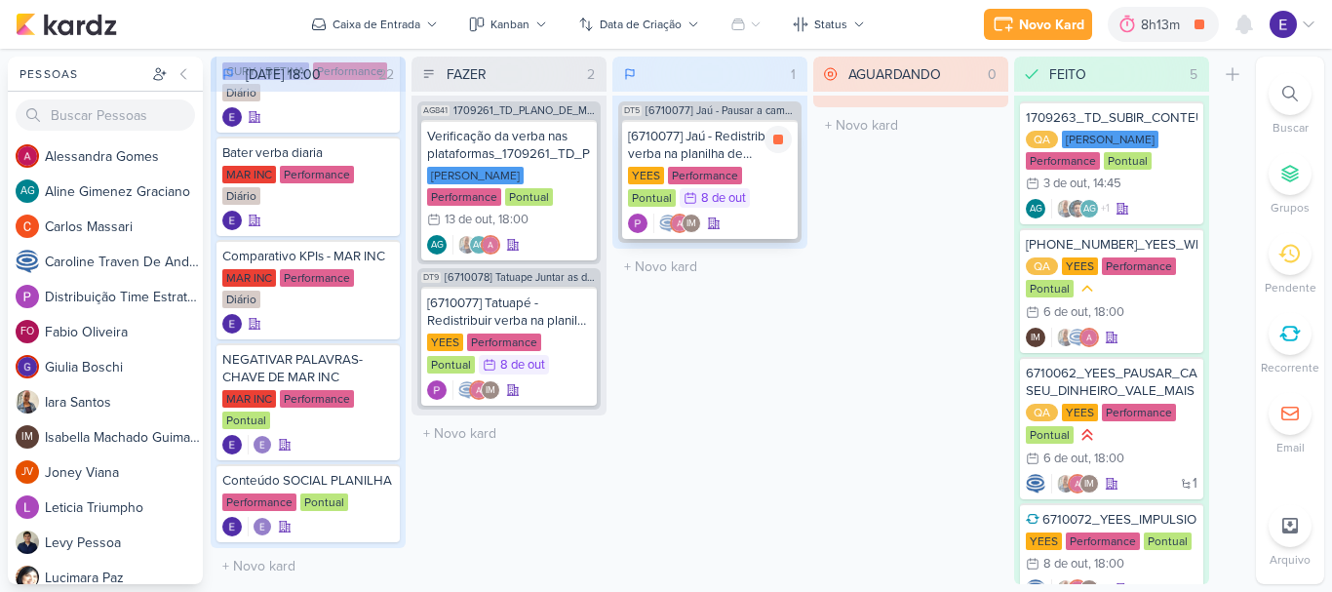
click at [777, 204] on div "YEES Performance Pontual 8/10 [DATE]" at bounding box center [710, 188] width 164 height 43
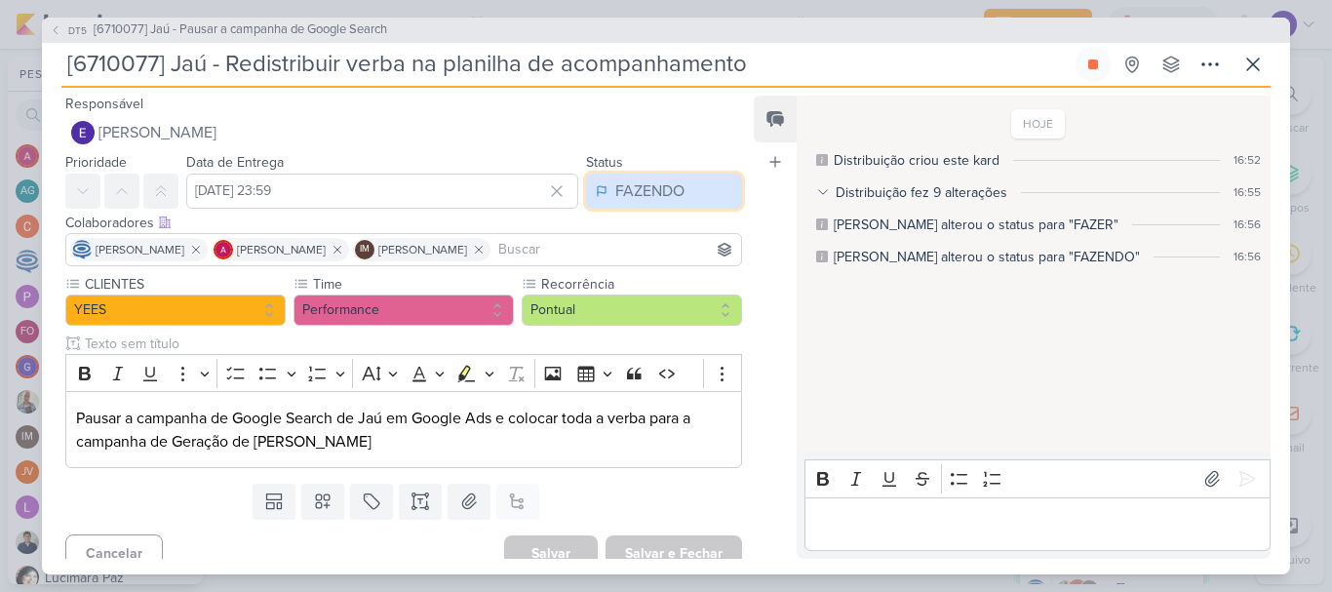
click at [642, 202] on div "FAZENDO" at bounding box center [649, 190] width 69 height 23
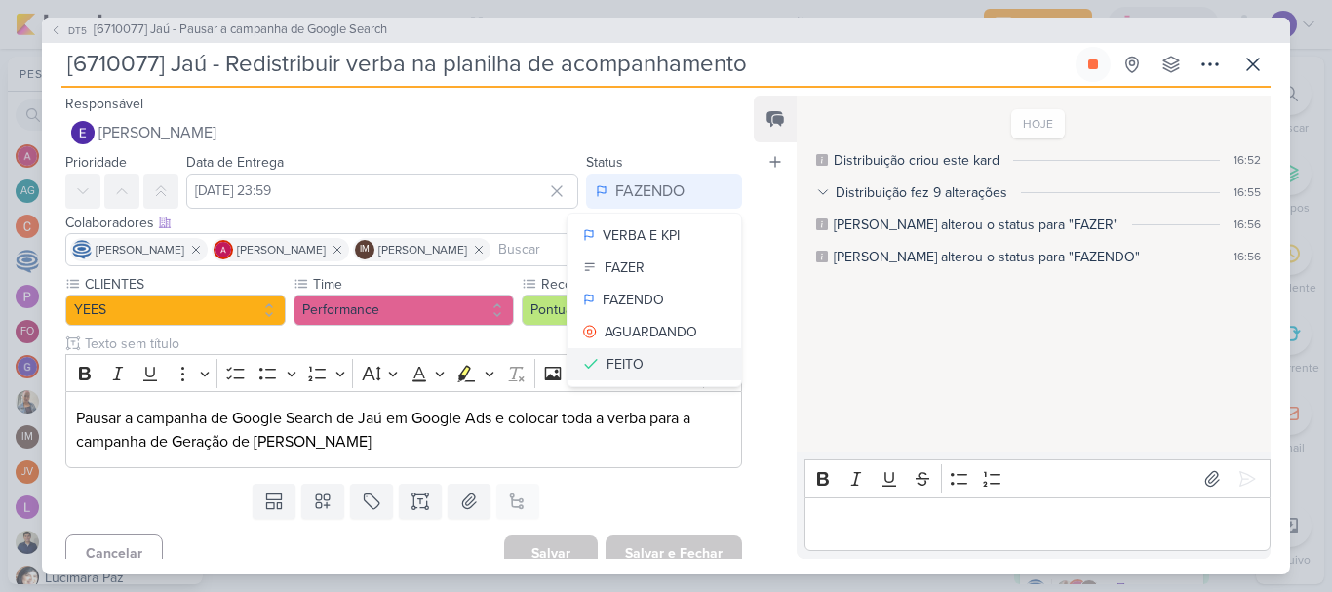
click at [629, 358] on div "FEITO" at bounding box center [625, 364] width 37 height 20
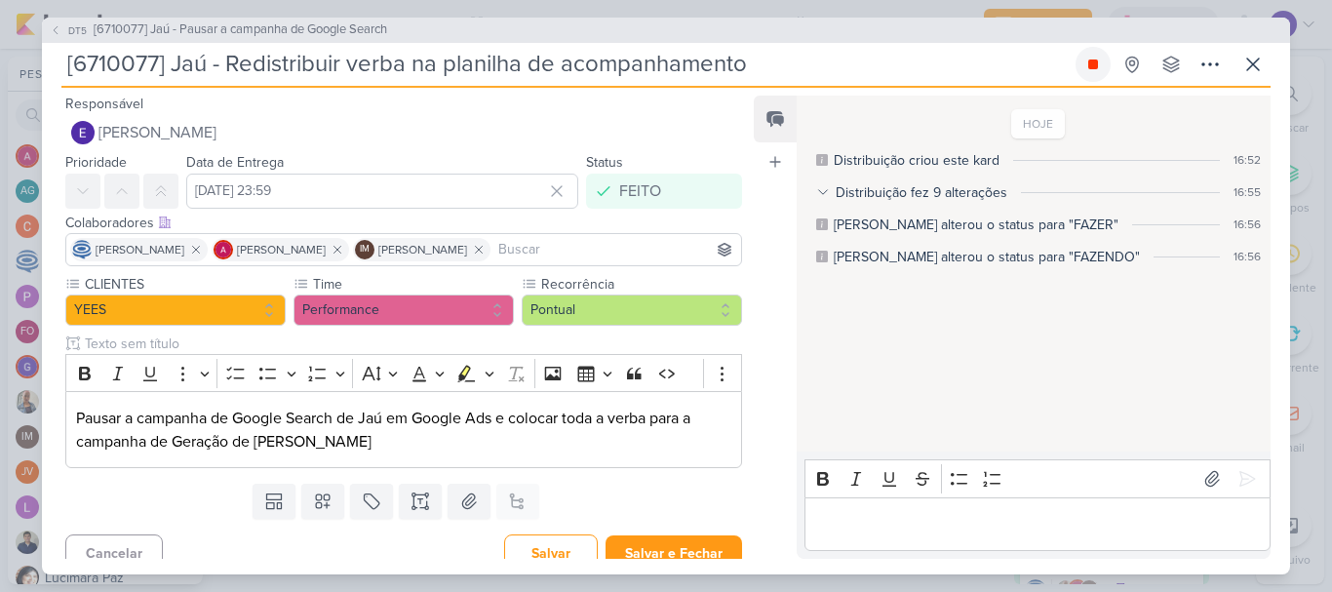
click at [1099, 63] on icon at bounding box center [1094, 65] width 16 height 16
click at [379, 191] on input "[DATE] 23:59" at bounding box center [382, 191] width 392 height 35
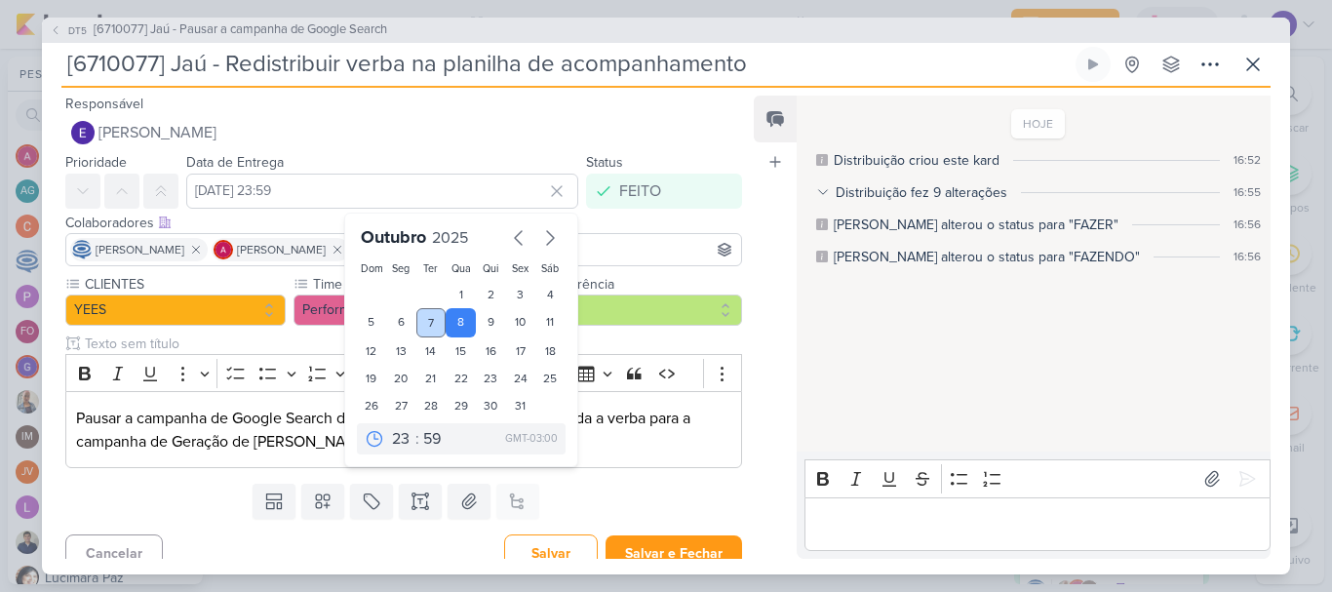
click at [427, 323] on div "7" at bounding box center [431, 322] width 30 height 29
type input "[DATE] 23:59"
click at [789, 61] on input "[6710077] Jaú - Redistribuir verba na planilha de acompanhamento" at bounding box center [566, 64] width 1010 height 35
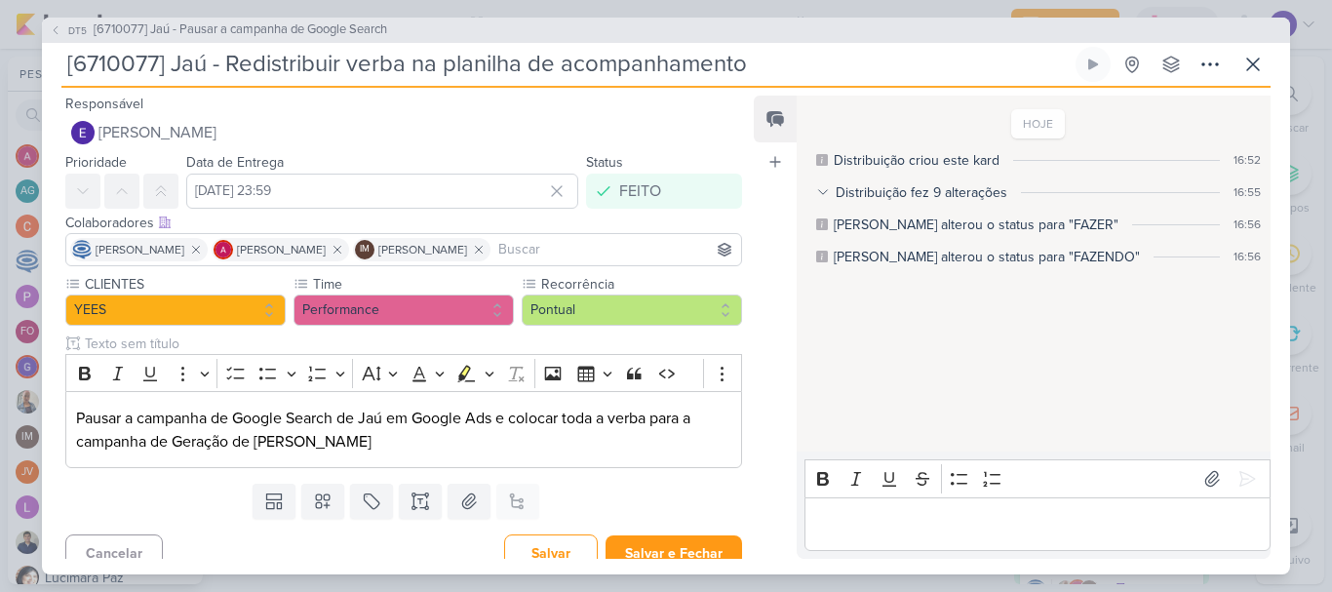
click at [869, 366] on div "HOJE Distribuição criou este kard 16:52 Distribuição fez 9 alterações 16:55 Dis…" at bounding box center [1033, 275] width 472 height 355
click at [338, 190] on input "[DATE] 23:59" at bounding box center [382, 191] width 392 height 35
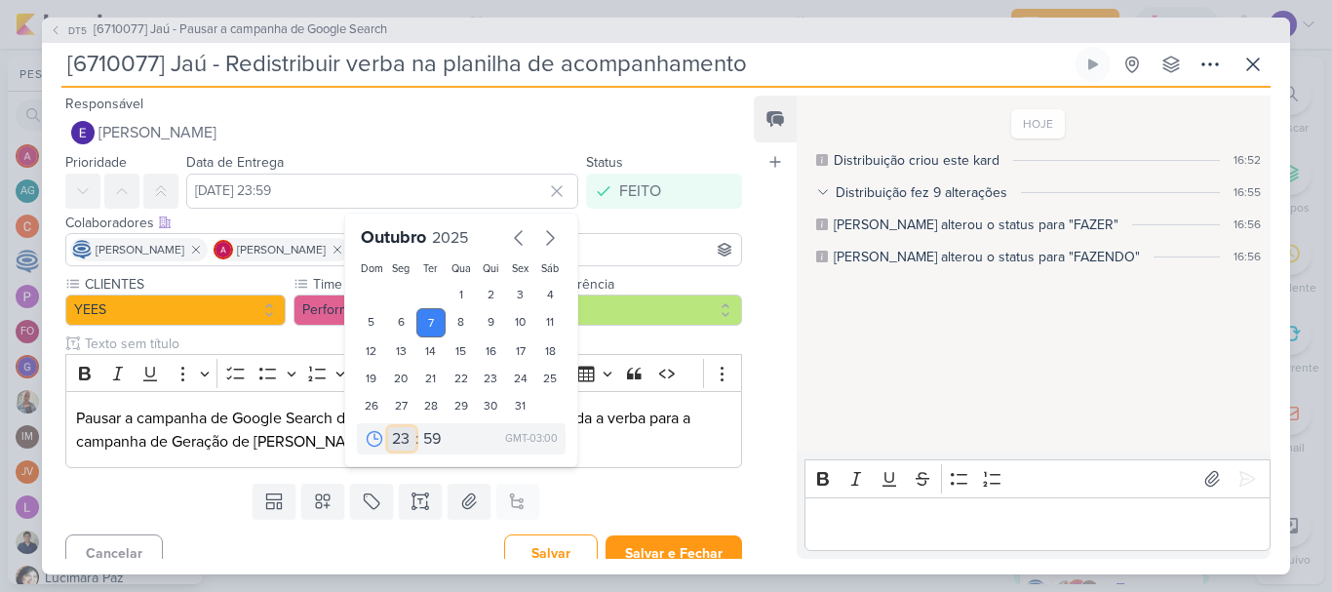
click at [399, 437] on select "00 01 02 03 04 05 06 07 08 09 10 11 12 13 14 15 16 17 18 19 20 21 22 23" at bounding box center [401, 438] width 27 height 23
select select "17"
click at [388, 427] on select "00 01 02 03 04 05 06 07 08 09 10 11 12 13 14 15 16 17 18 19 20 21 22 23" at bounding box center [401, 438] width 27 height 23
type input "[DATE] 17:59"
click at [434, 446] on select "00 05 10 15 20 25 30 35 40 45 50 55 59" at bounding box center [432, 438] width 27 height 23
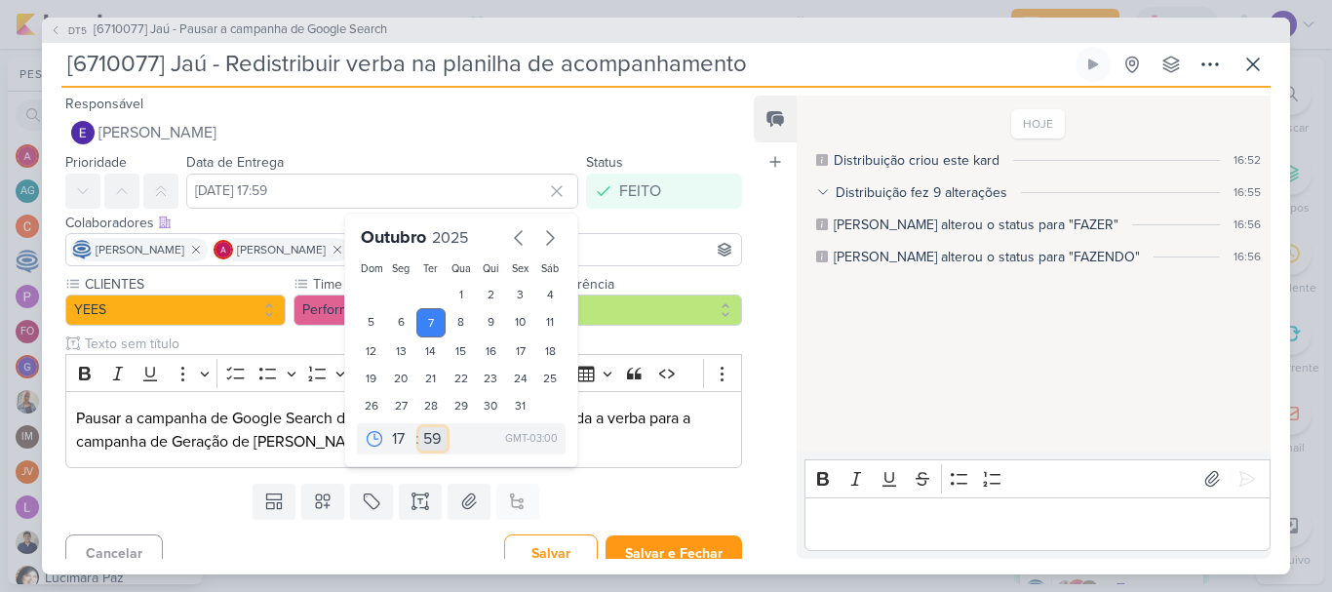
select select "5"
click at [419, 427] on select "00 05 10 15 20 25 30 35 40 45 50 55 59" at bounding box center [432, 438] width 27 height 23
type input "[DATE] 17:05"
click at [676, 547] on button "Salvar e Fechar" at bounding box center [674, 553] width 137 height 36
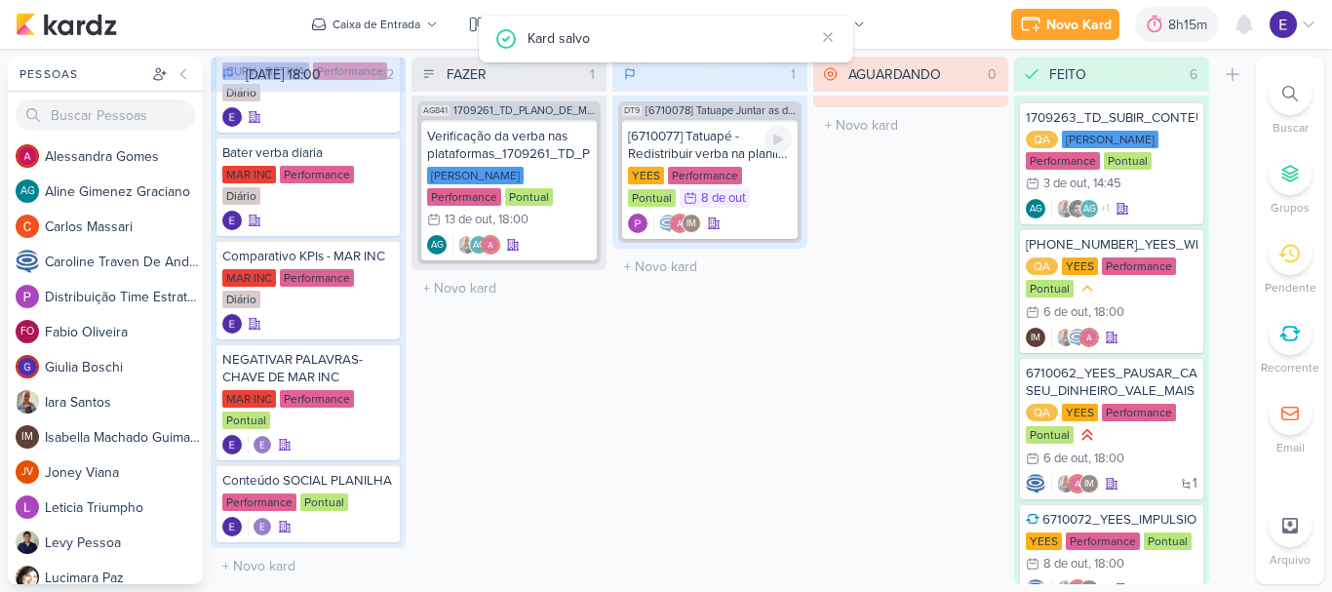
click at [779, 127] on div at bounding box center [778, 139] width 27 height 27
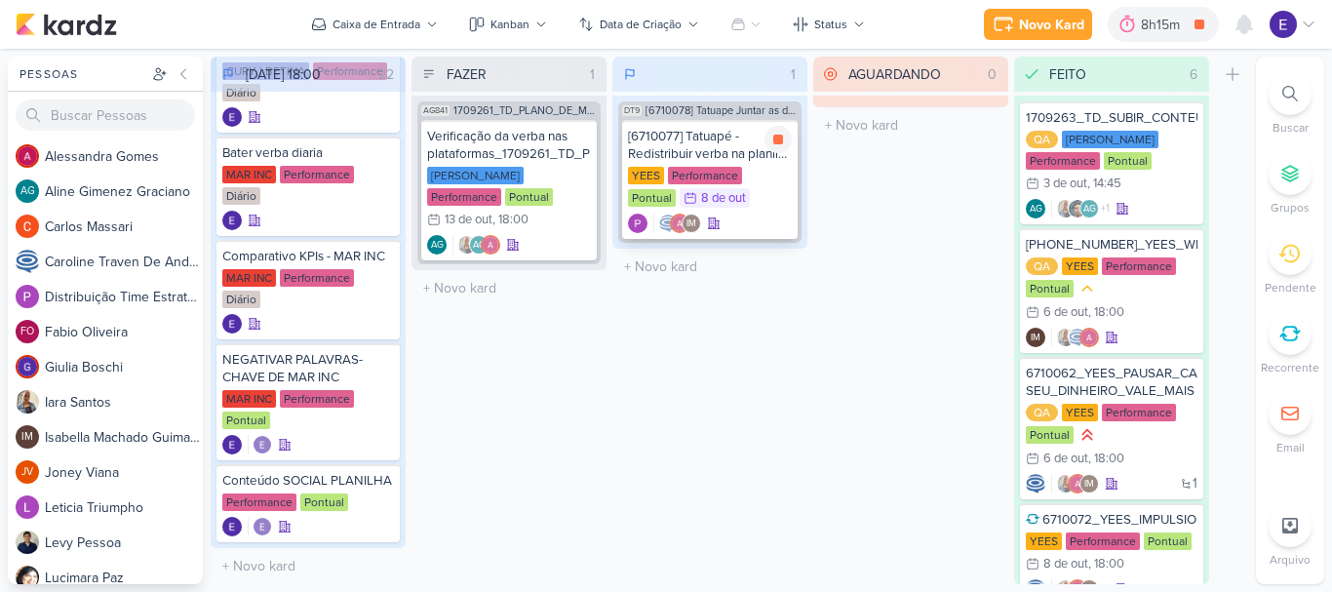
click at [749, 226] on div "IM" at bounding box center [710, 224] width 164 height 20
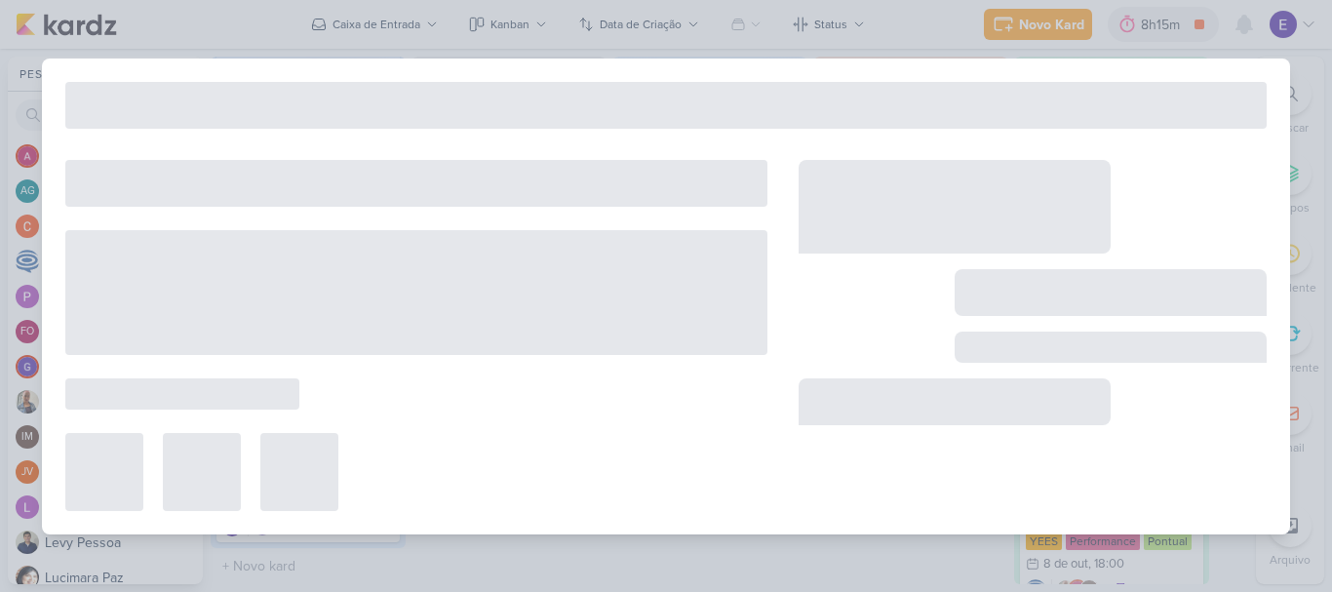
type input "[6710077] Tatuapé - Redistribuir verba na planilha de acompanhamento"
type input "[DATE] 23:59"
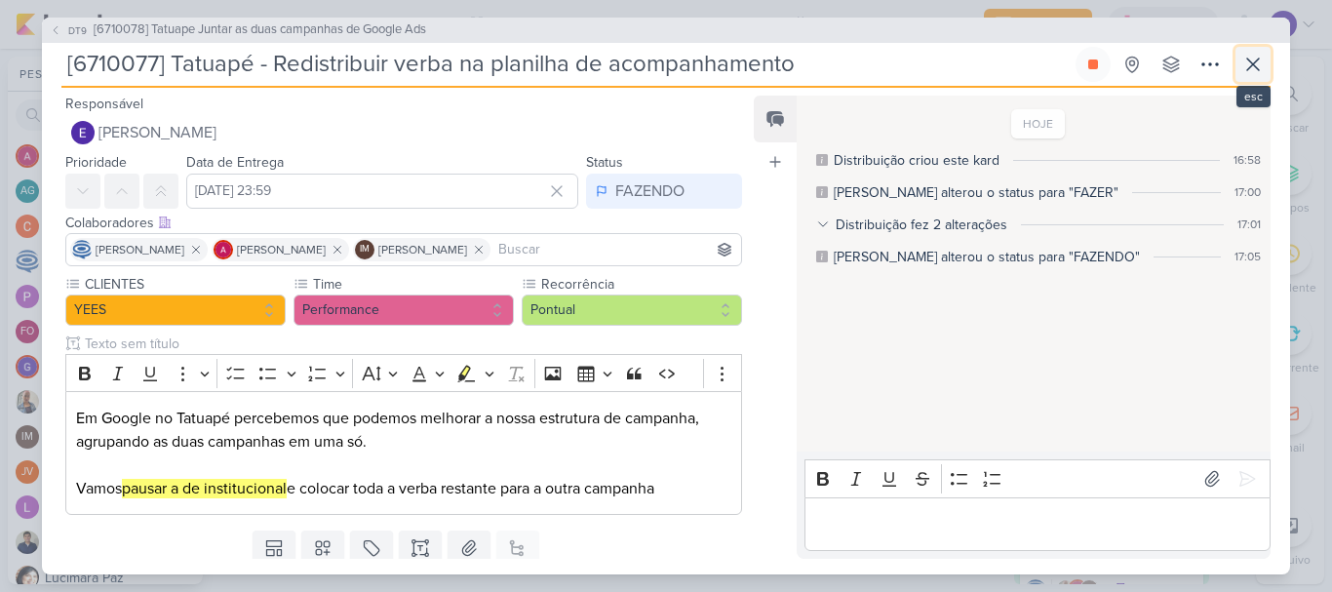
click at [1268, 55] on button at bounding box center [1253, 64] width 35 height 35
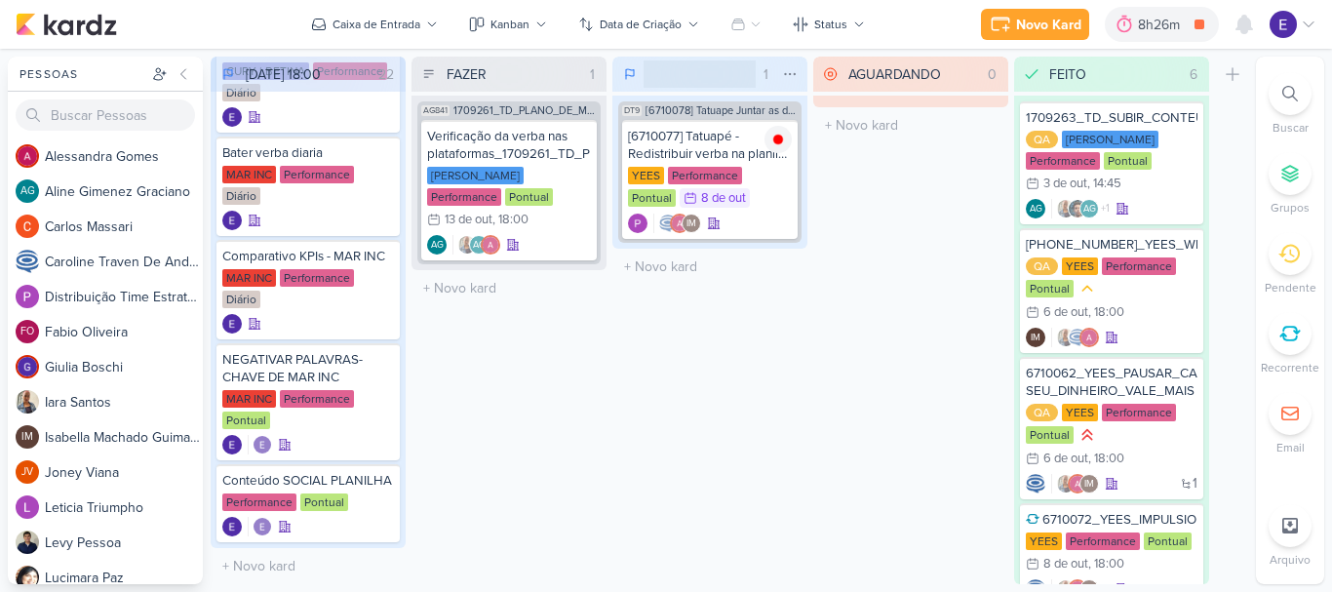
click at [663, 77] on input "text" at bounding box center [700, 73] width 112 height 27
type input "F"
type input "FAZENDO"
click at [856, 292] on div "AGUARDANDO 0 Mover Para Esquerda Mover Para Direita [GEOGRAPHIC_DATA] O título …" at bounding box center [910, 321] width 195 height 528
click at [769, 316] on div "FAZENDO 1 Mover Para Esquerda Mover Para Direita [GEOGRAPHIC_DATA] DT9 [6710078…" at bounding box center [709, 321] width 195 height 528
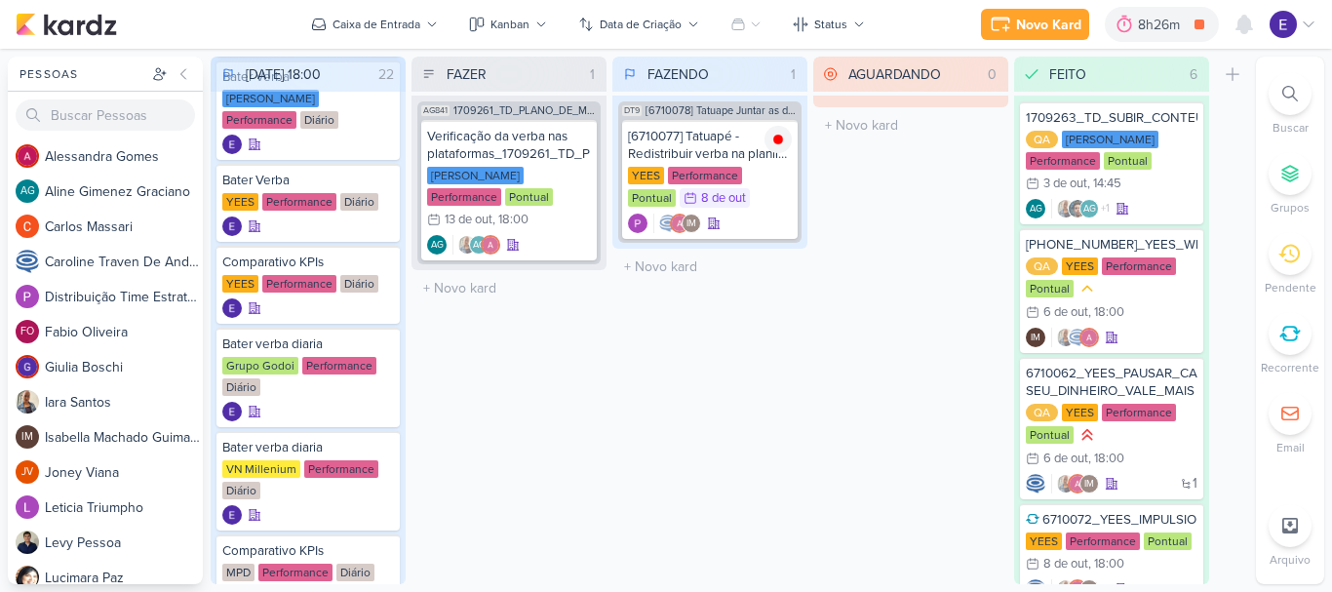
scroll to position [0, 0]
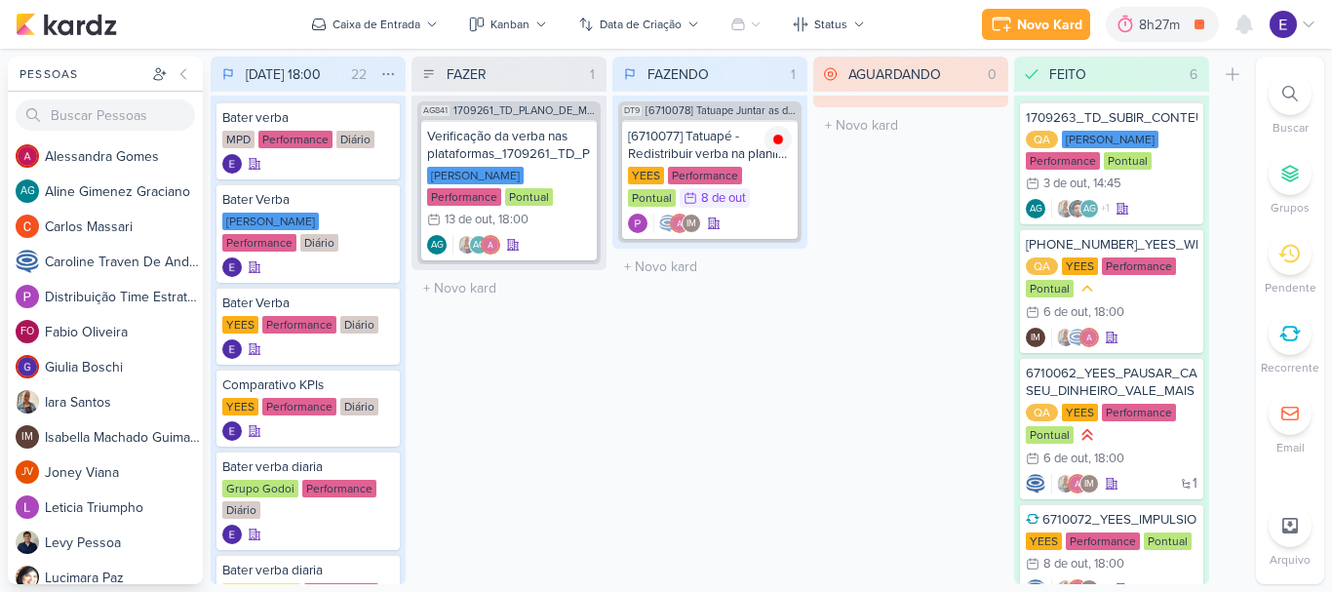
click at [309, 81] on input "[DATE] 18:00" at bounding box center [292, 73] width 101 height 27
type input "8"
type input "VERBA E KPI"
click at [498, 311] on div "FAZER 1 Mover Para Esquerda Mover Para Direita [GEOGRAPHIC_DATA] AG841 1709261_…" at bounding box center [509, 321] width 195 height 528
click at [732, 229] on div "IM" at bounding box center [710, 224] width 164 height 20
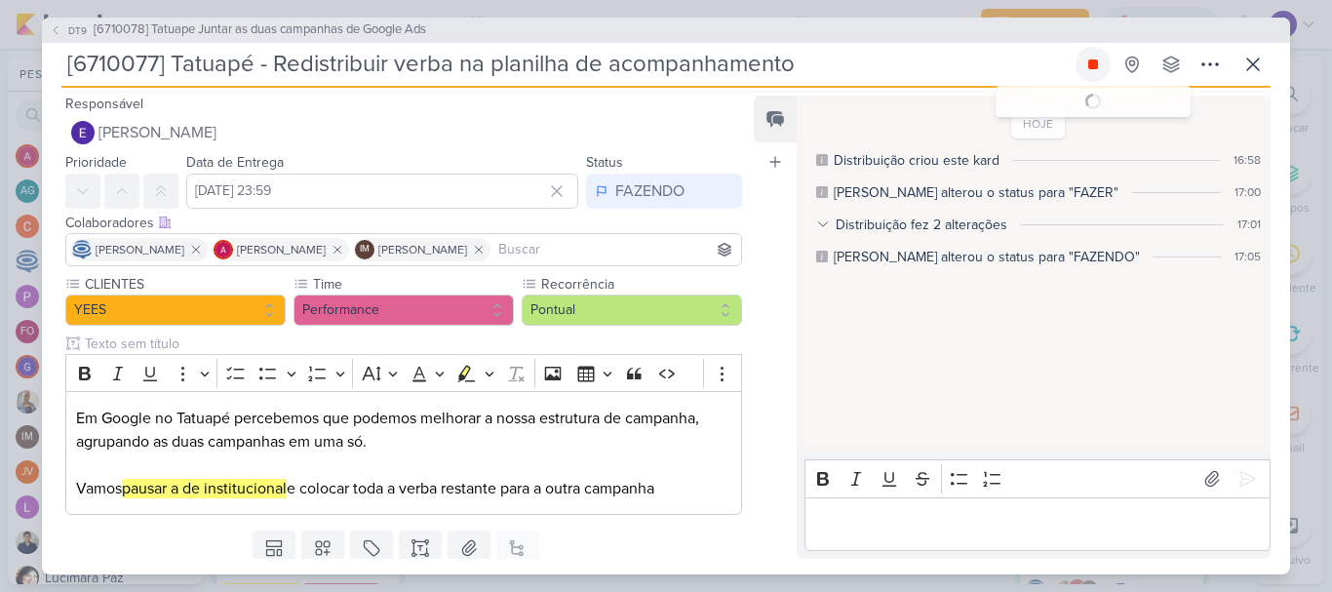
click at [1093, 70] on icon at bounding box center [1094, 65] width 16 height 16
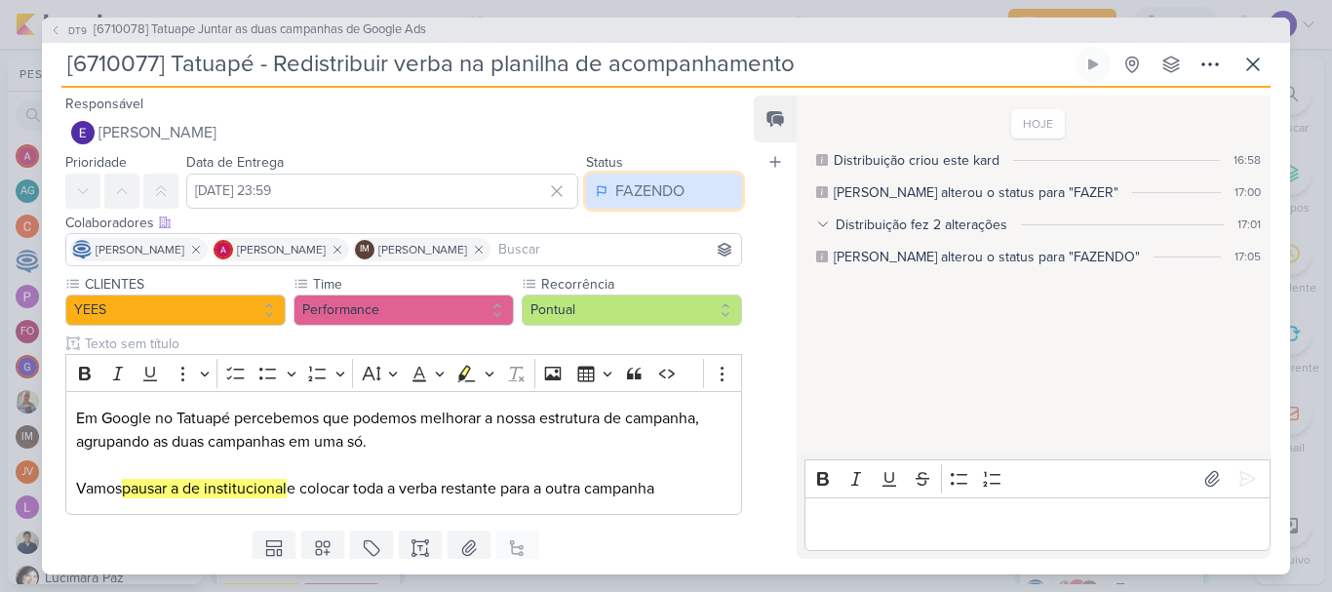
click at [684, 192] on button "FAZENDO" at bounding box center [664, 191] width 156 height 35
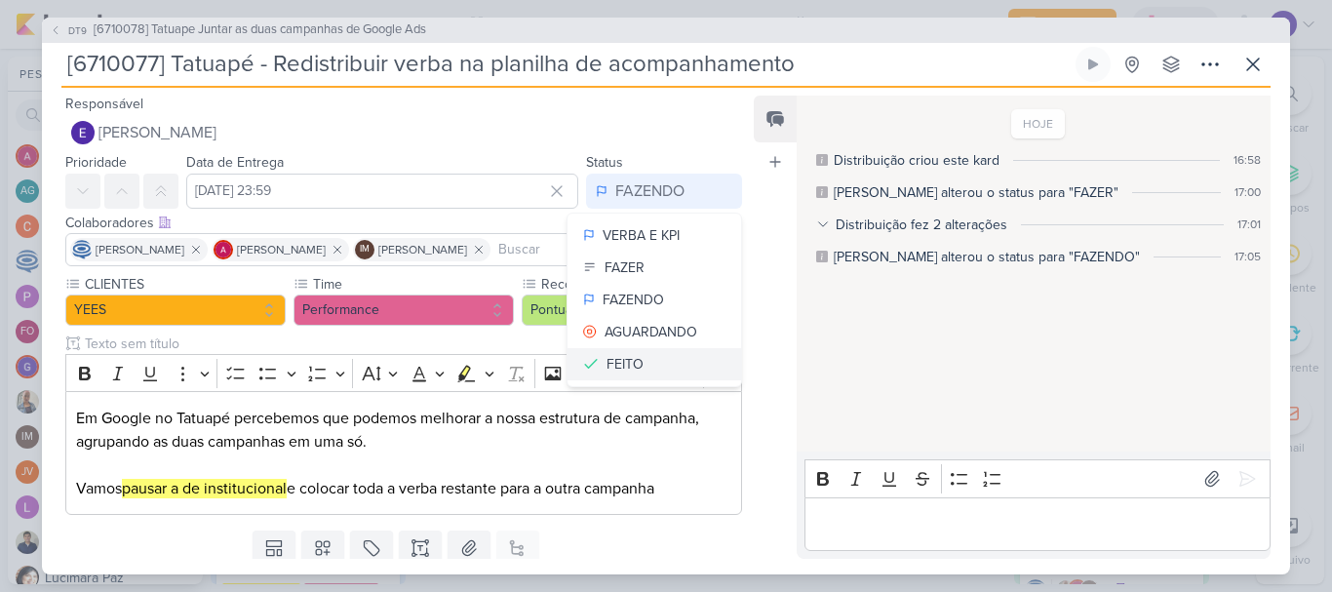
click at [637, 354] on button "FEITO" at bounding box center [655, 364] width 174 height 32
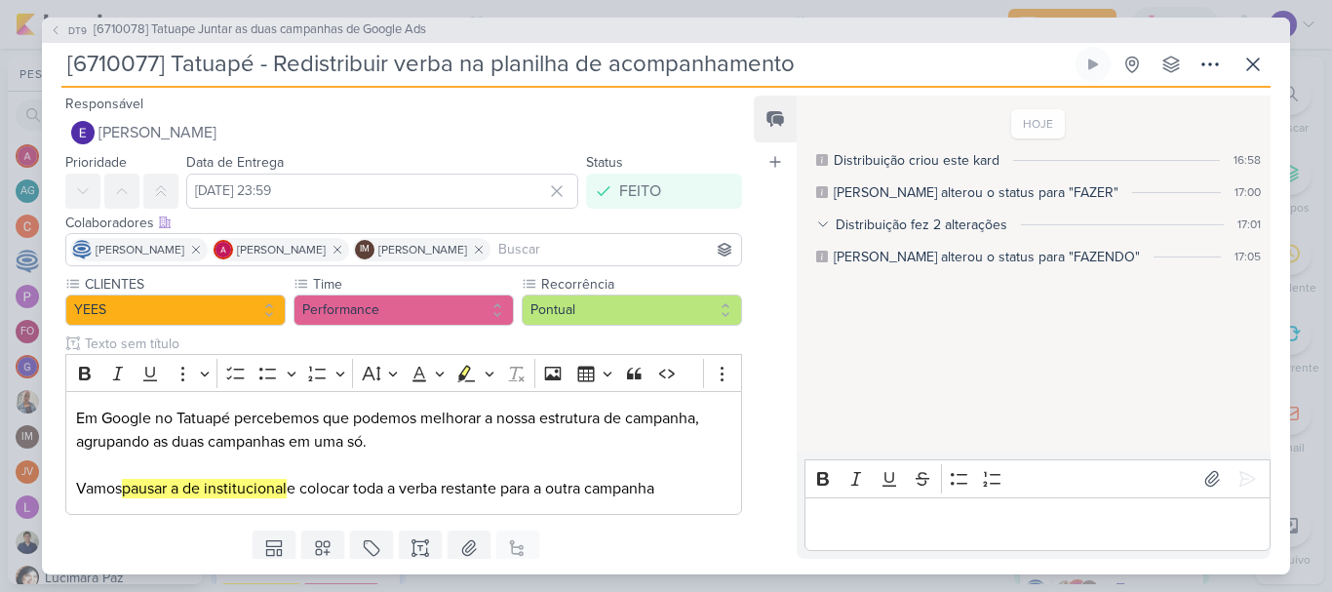
scroll to position [64, 0]
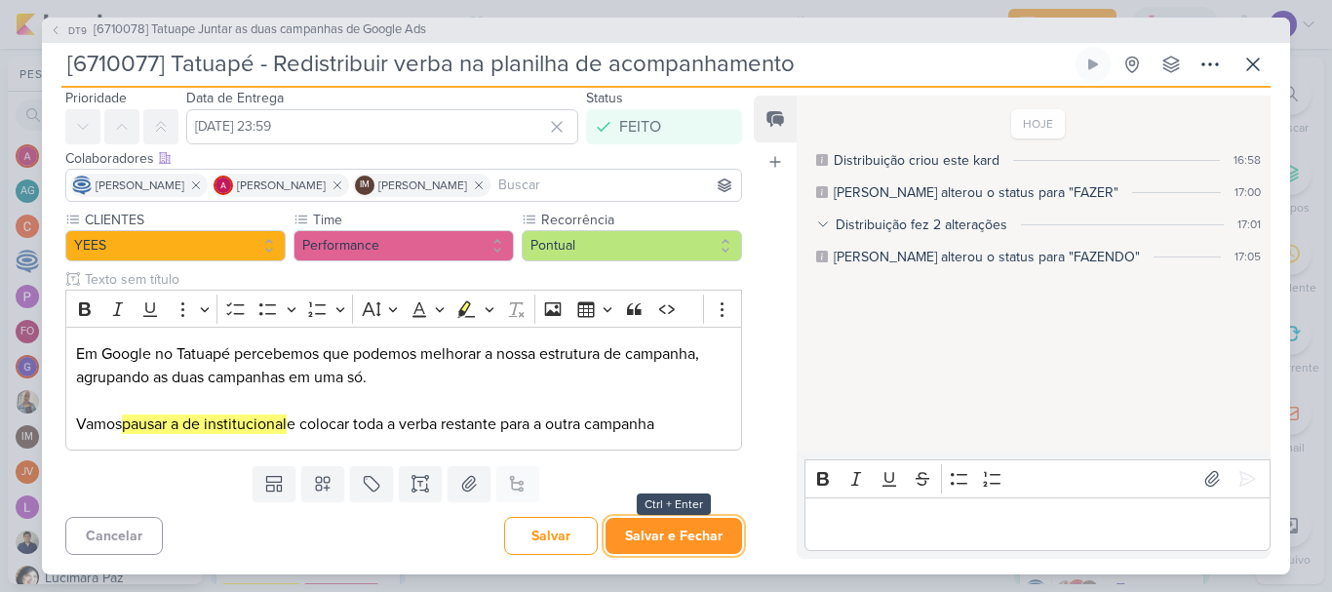
click at [652, 530] on button "Salvar e Fechar" at bounding box center [674, 536] width 137 height 36
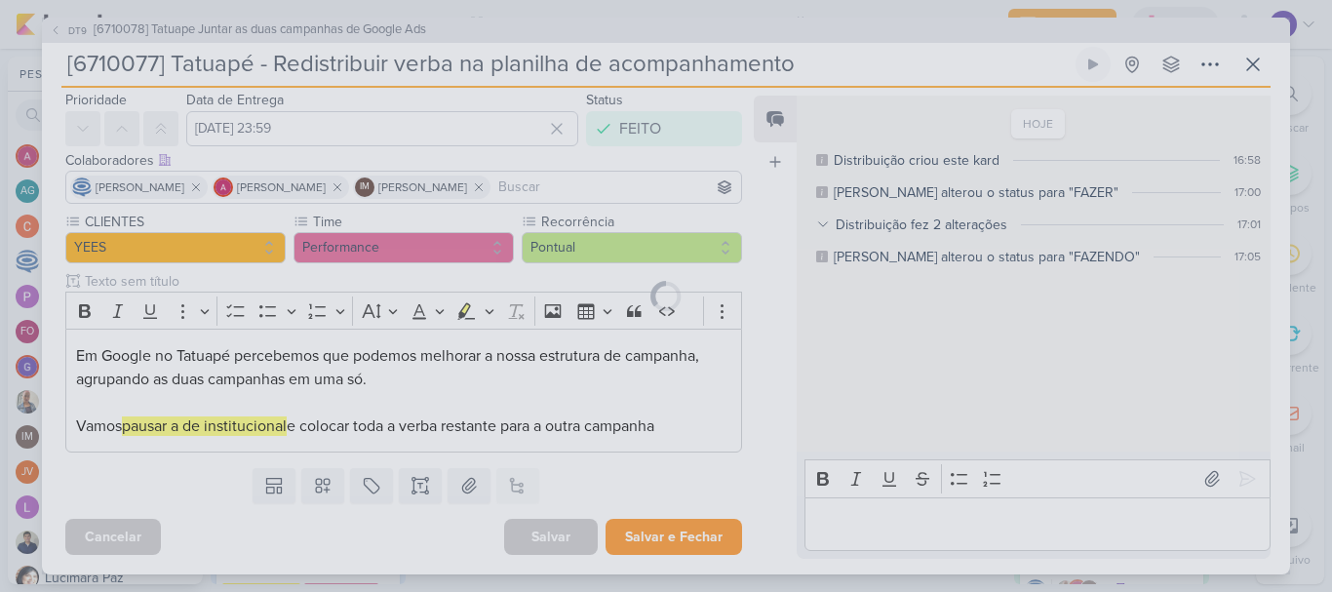
scroll to position [62, 0]
